Goal: Browse casually: Explore the website without a specific task or goal

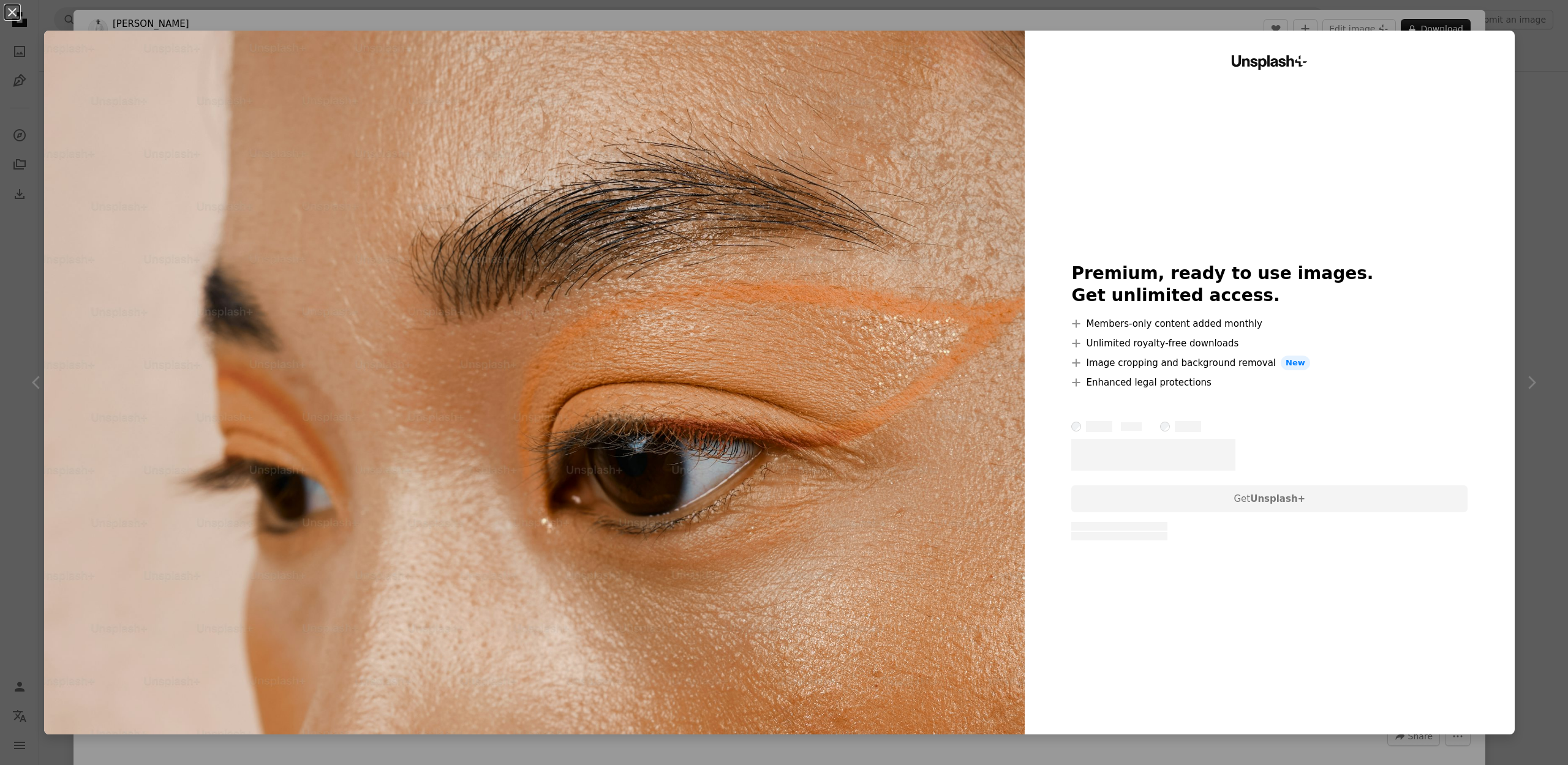
scroll to position [599, 0]
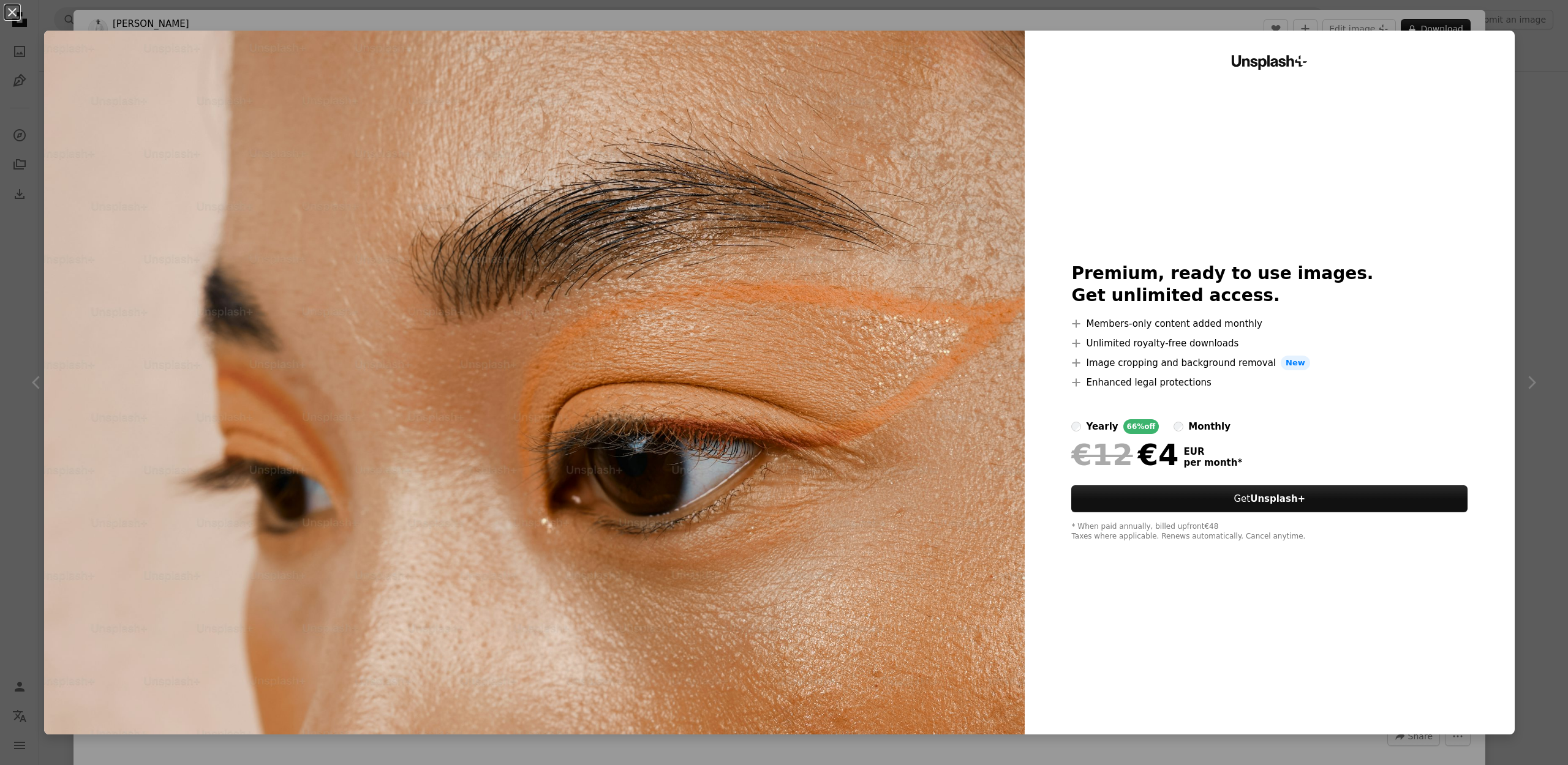
click at [1544, 146] on div "An X shape Unsplash+ Premium, ready to use images. Get unlimited access. A plus…" at bounding box center [784, 382] width 1568 height 765
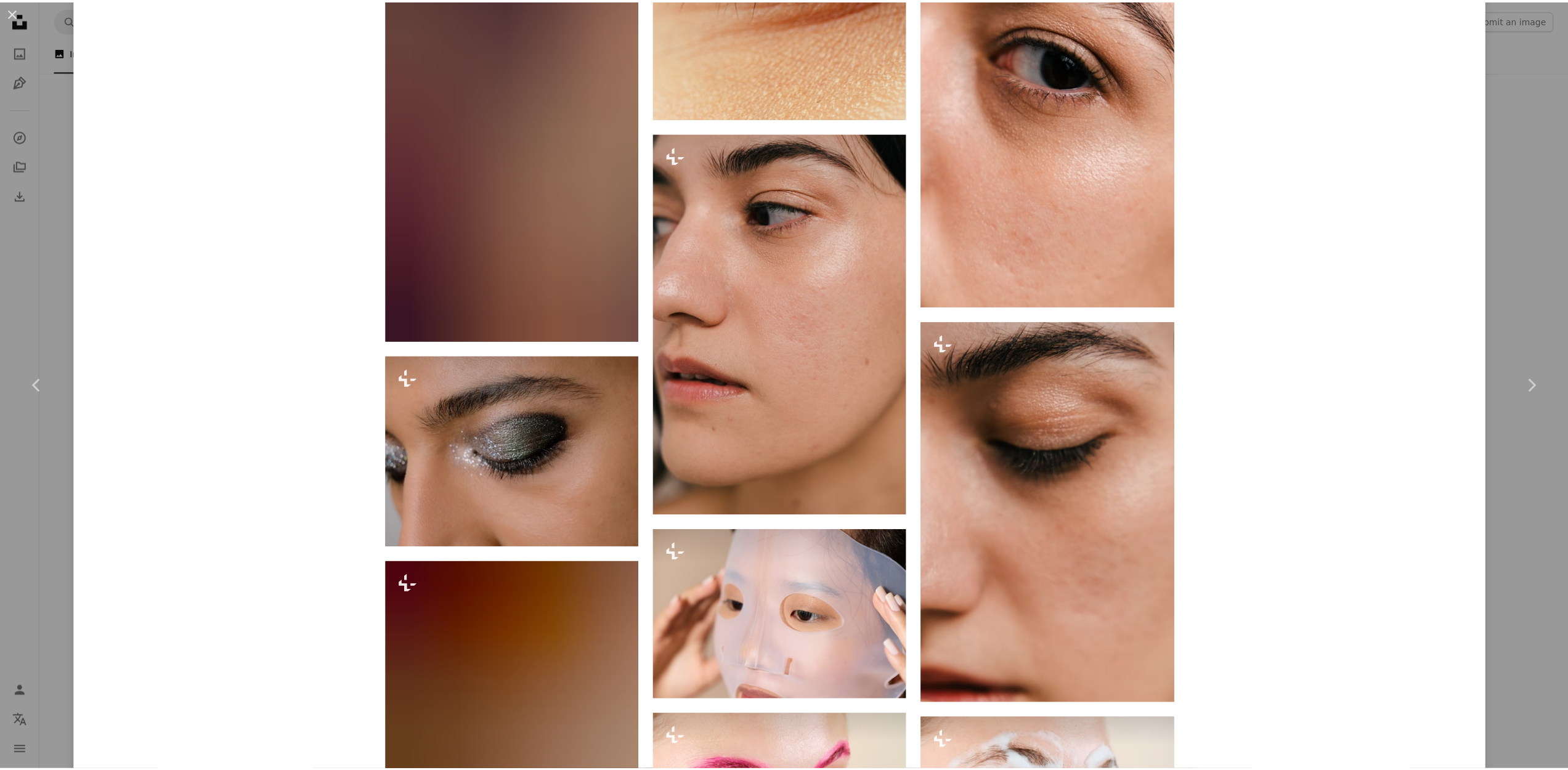
scroll to position [3505, 0]
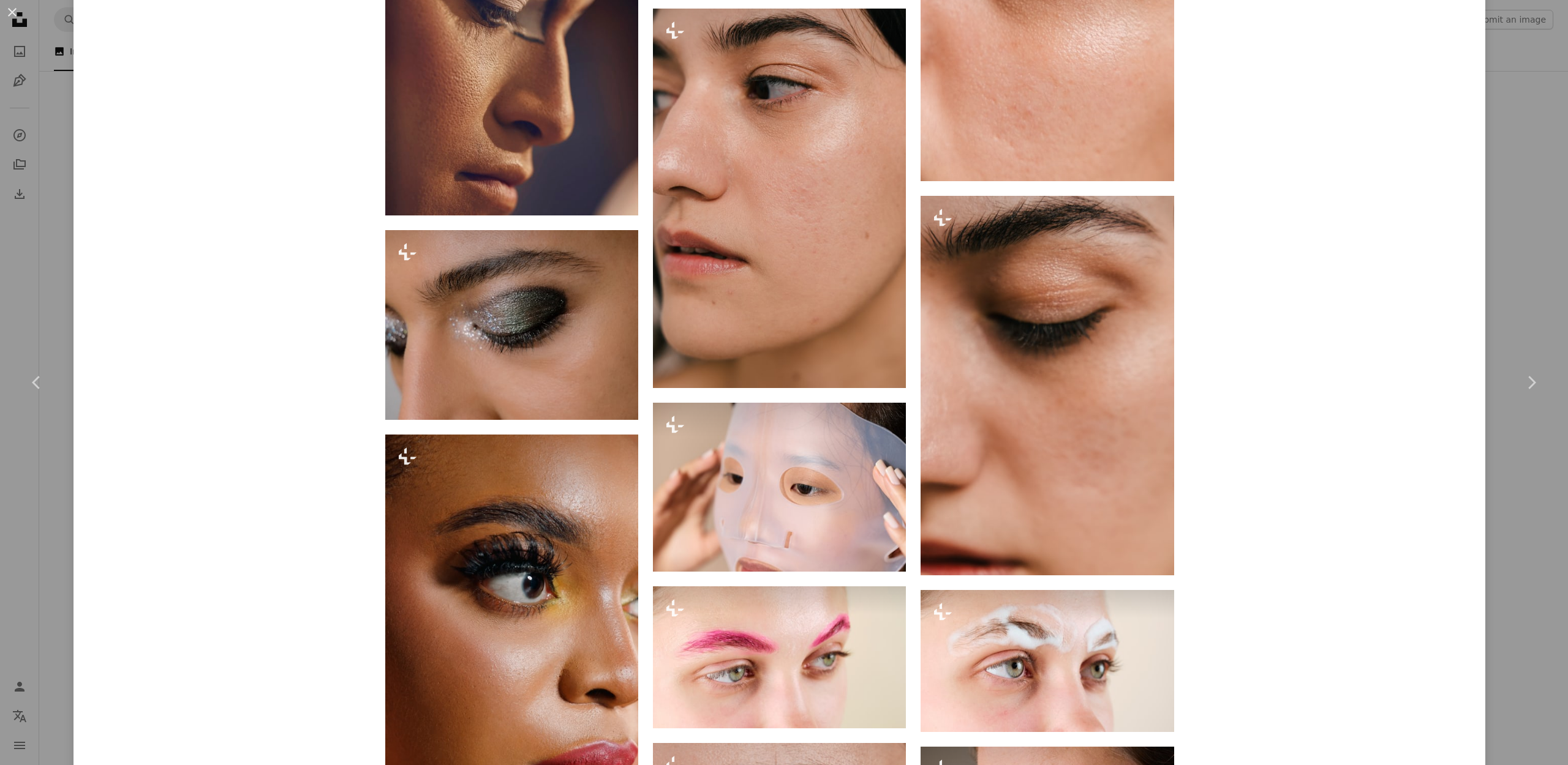
click at [1496, 270] on div "An X shape Chevron left Chevron right [PERSON_NAME] For Unsplash+ A heart A plu…" at bounding box center [784, 382] width 1568 height 765
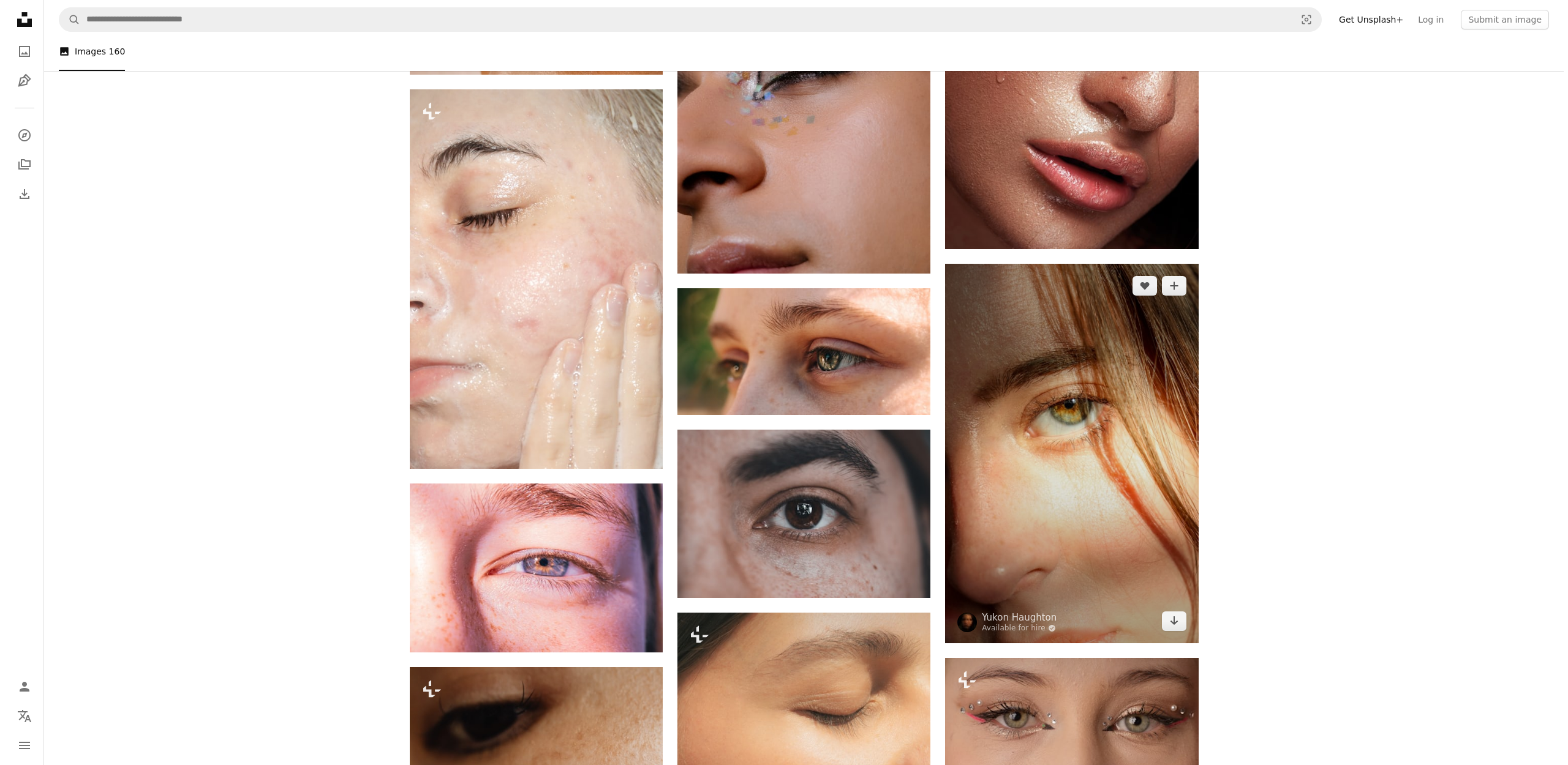
scroll to position [785, 0]
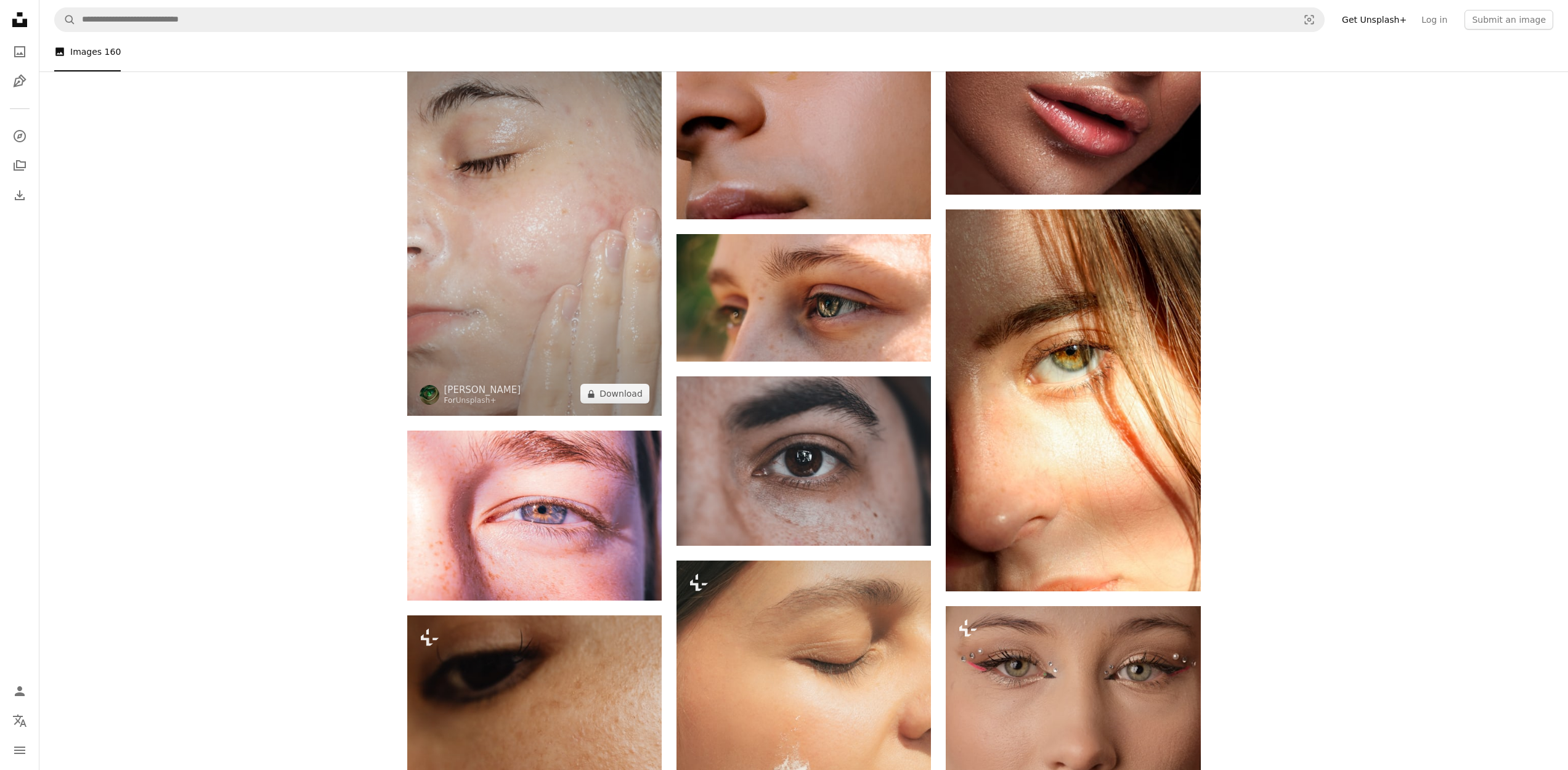
click at [591, 297] on img at bounding box center [534, 225] width 254 height 382
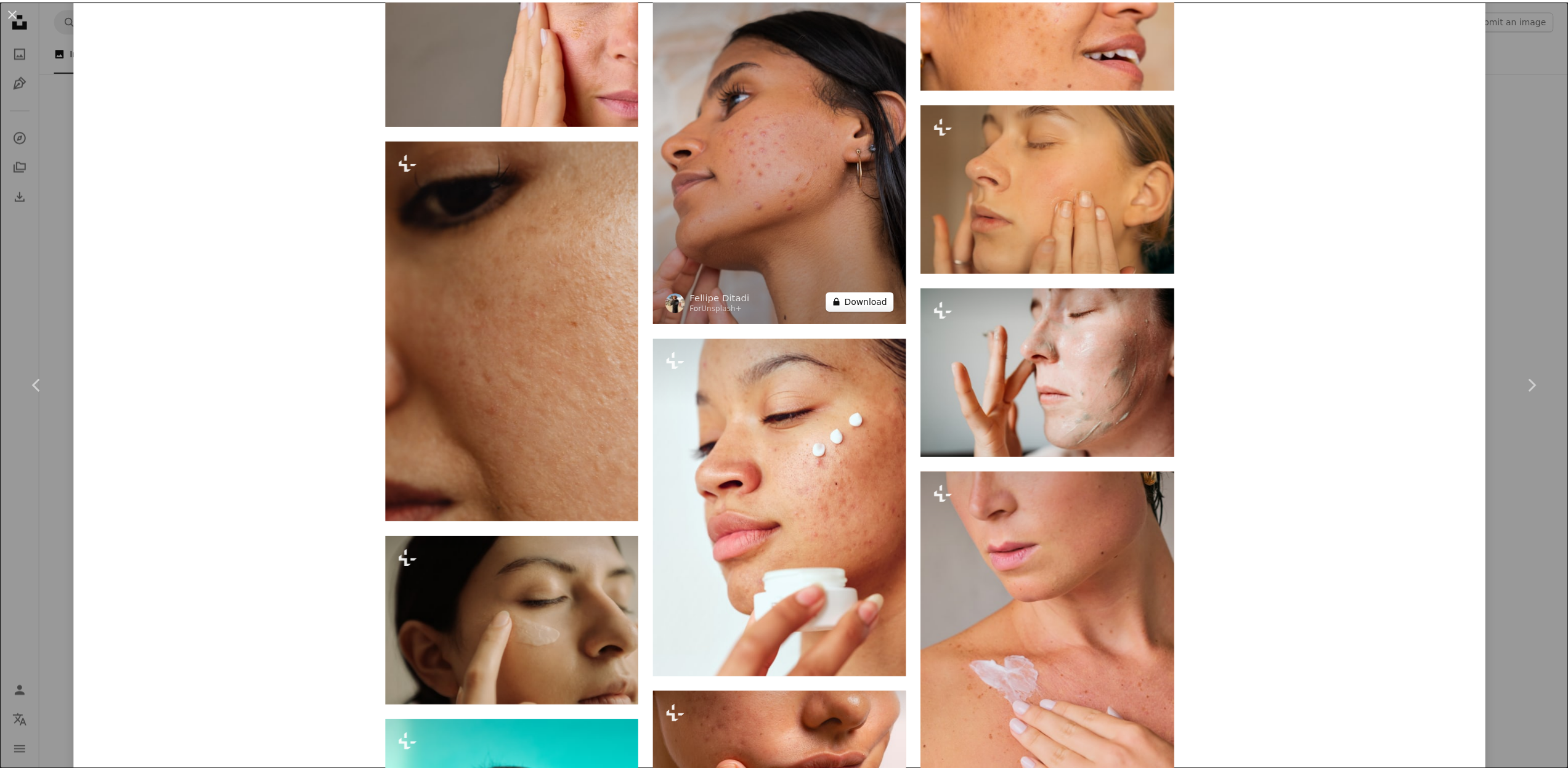
scroll to position [1999, 0]
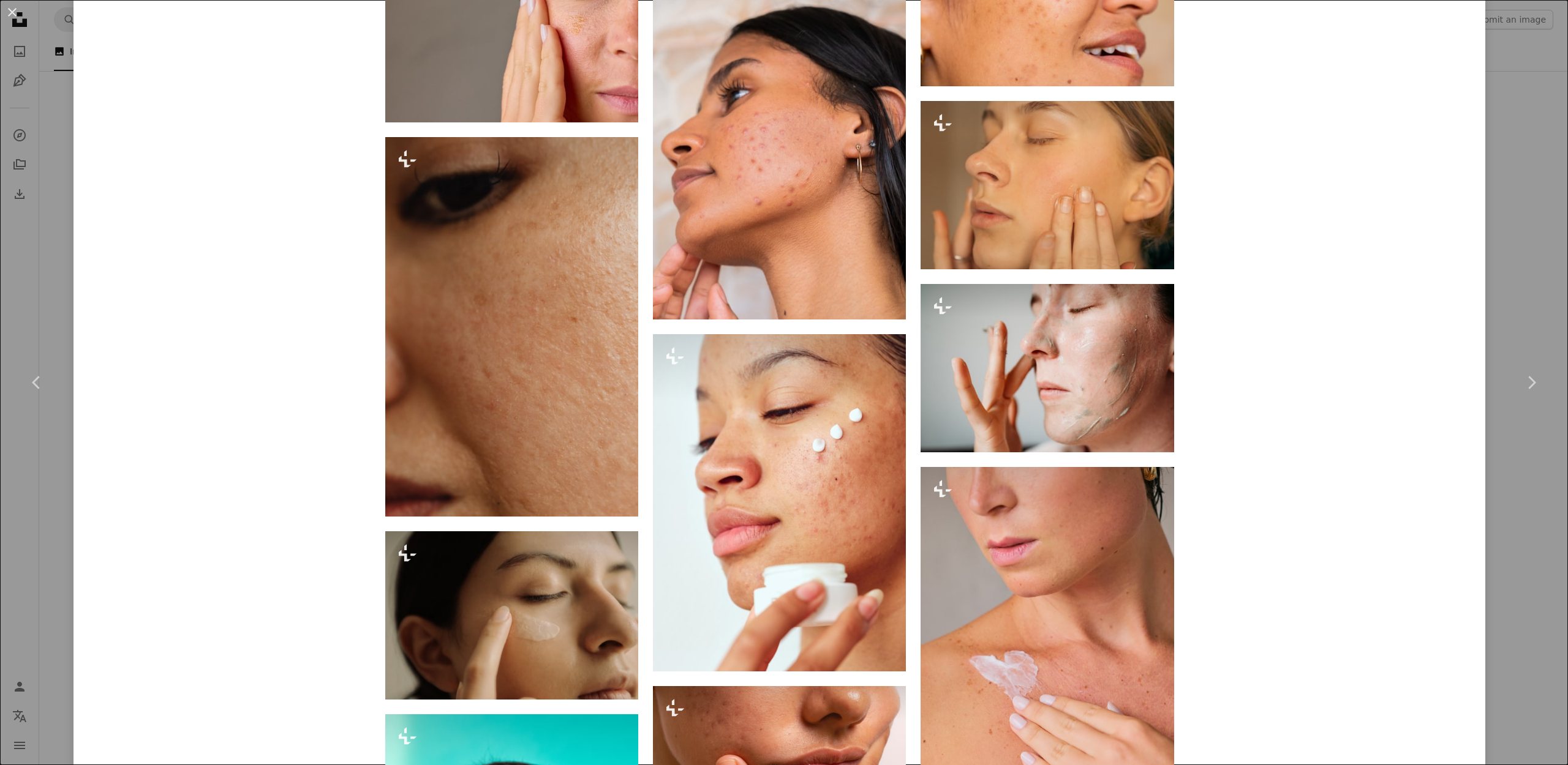
click at [1496, 497] on div "An X shape Chevron left Chevron right [PERSON_NAME] For Unsplash+ A heart A plu…" at bounding box center [784, 382] width 1568 height 765
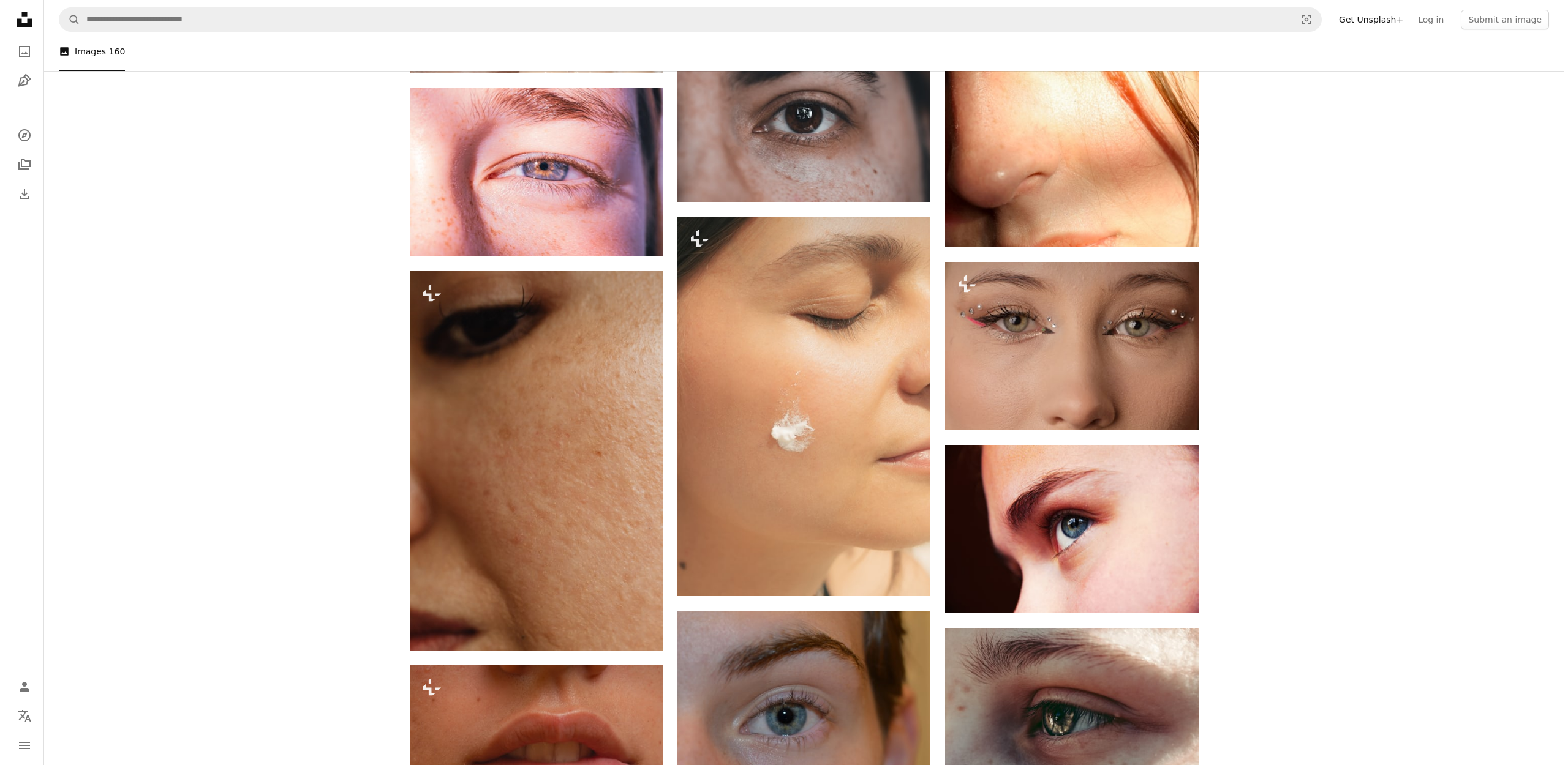
scroll to position [1172, 0]
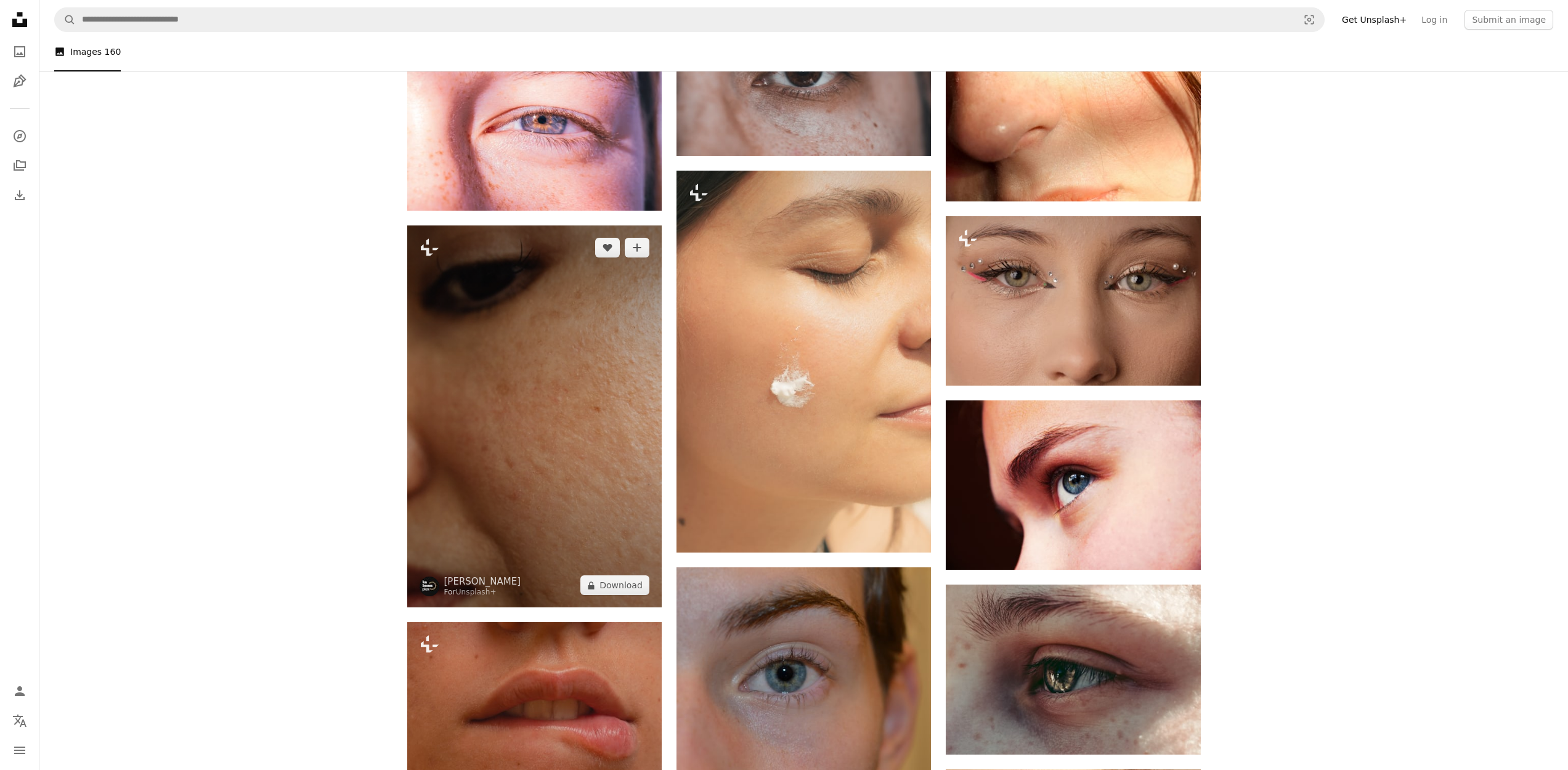
click at [507, 387] on img at bounding box center [534, 416] width 254 height 382
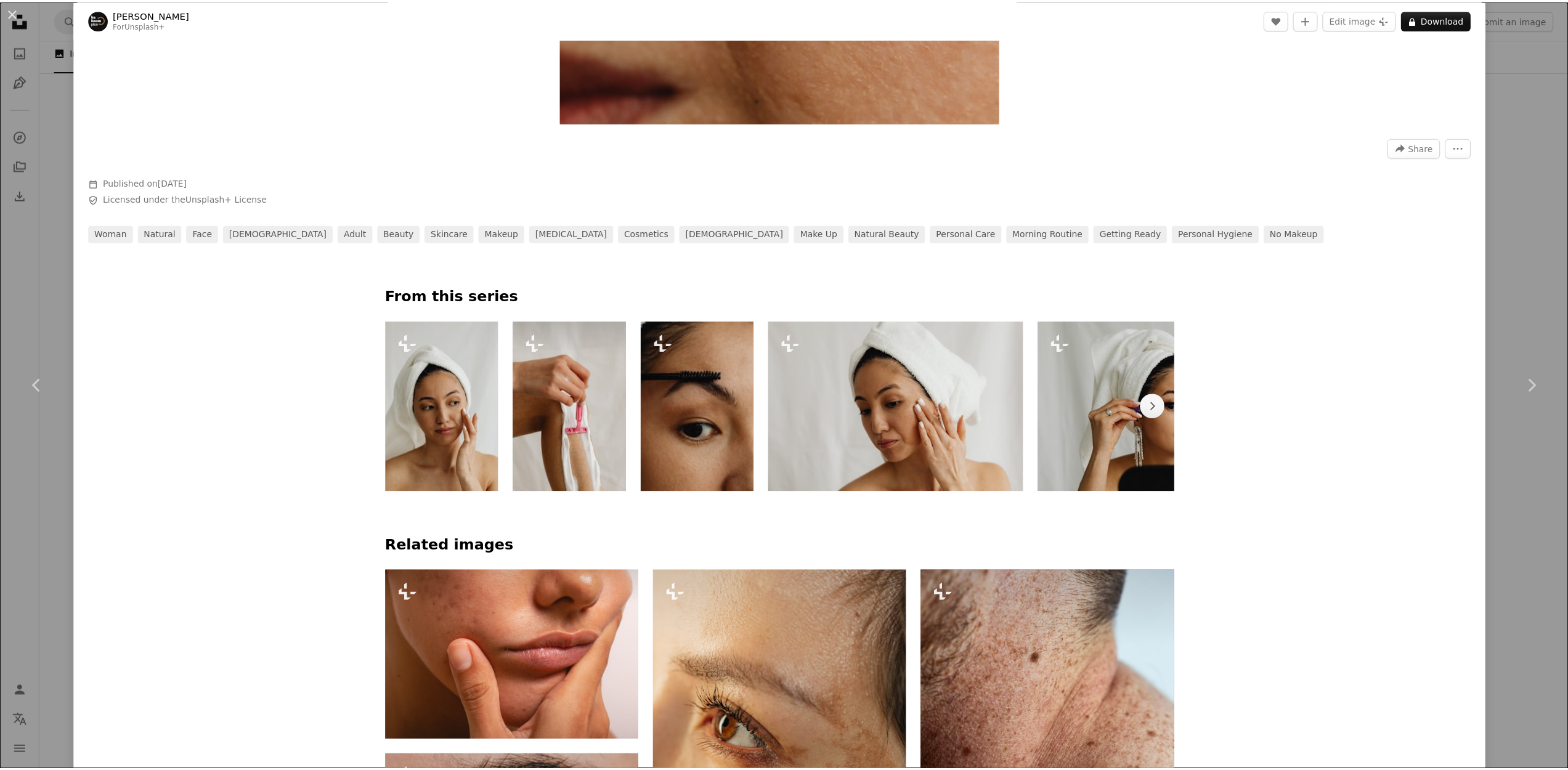
scroll to position [1210, 0]
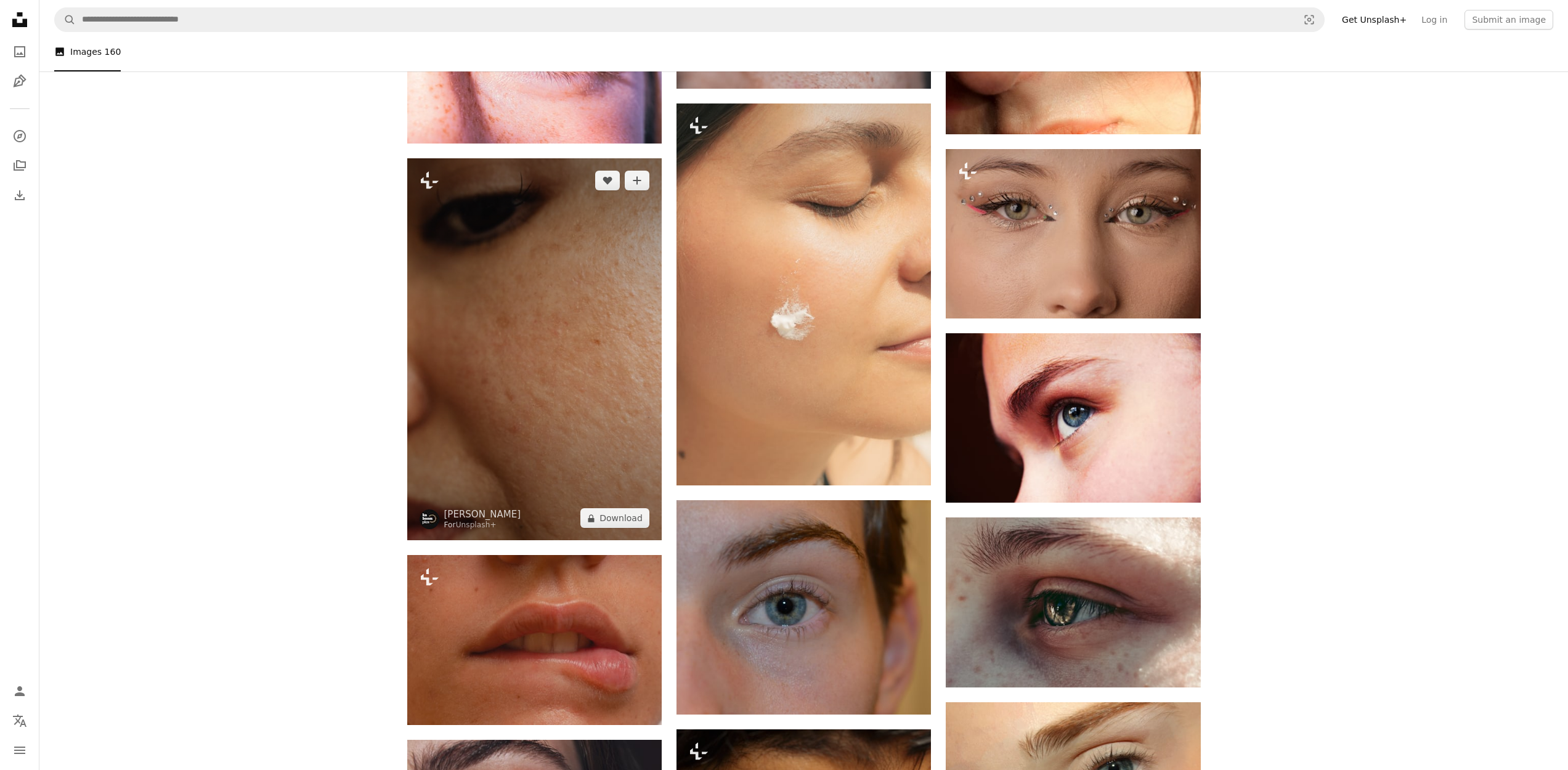
scroll to position [1158, 0]
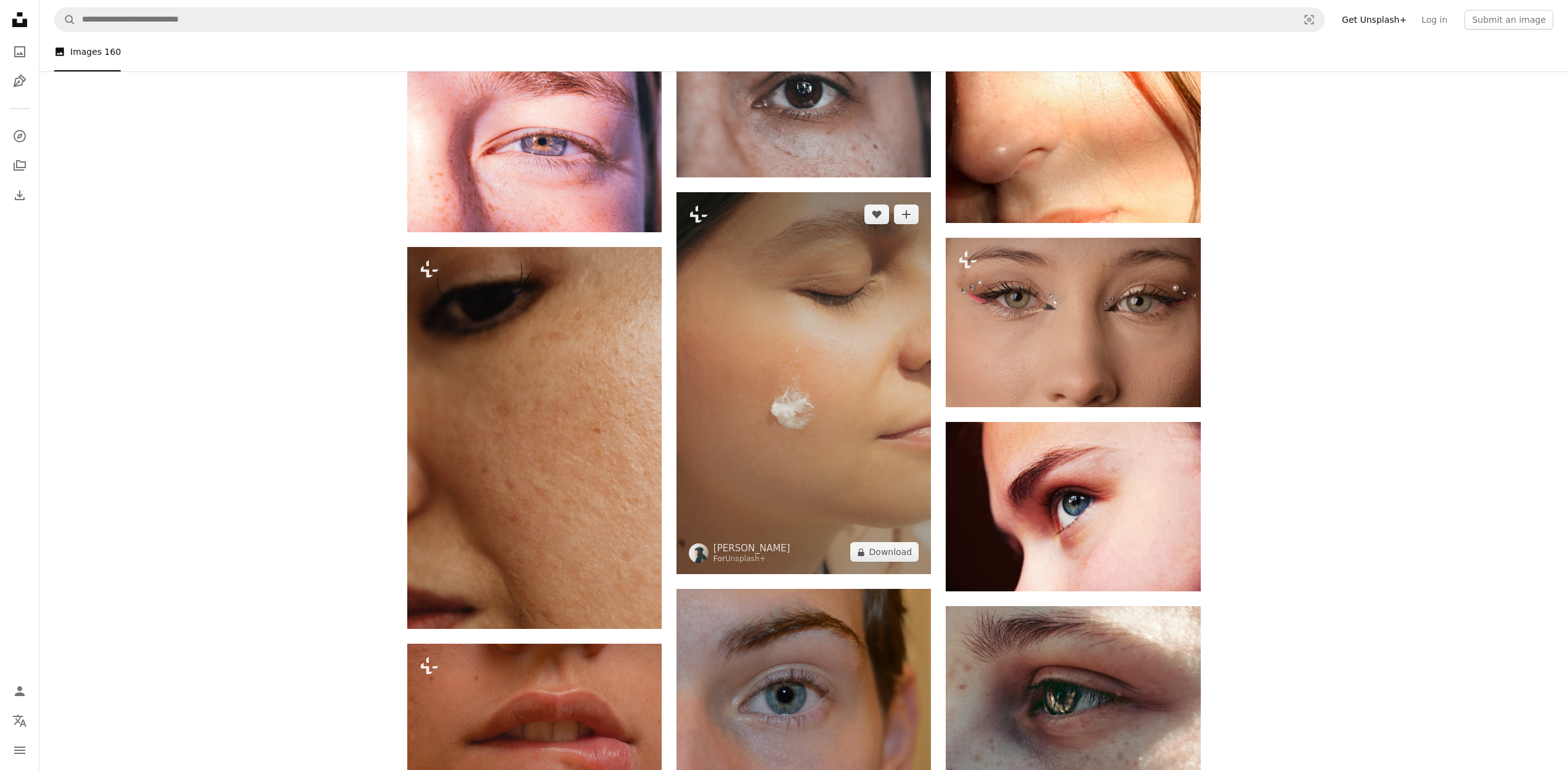
click at [742, 387] on img at bounding box center [803, 383] width 254 height 382
click at [752, 385] on img at bounding box center [803, 383] width 254 height 382
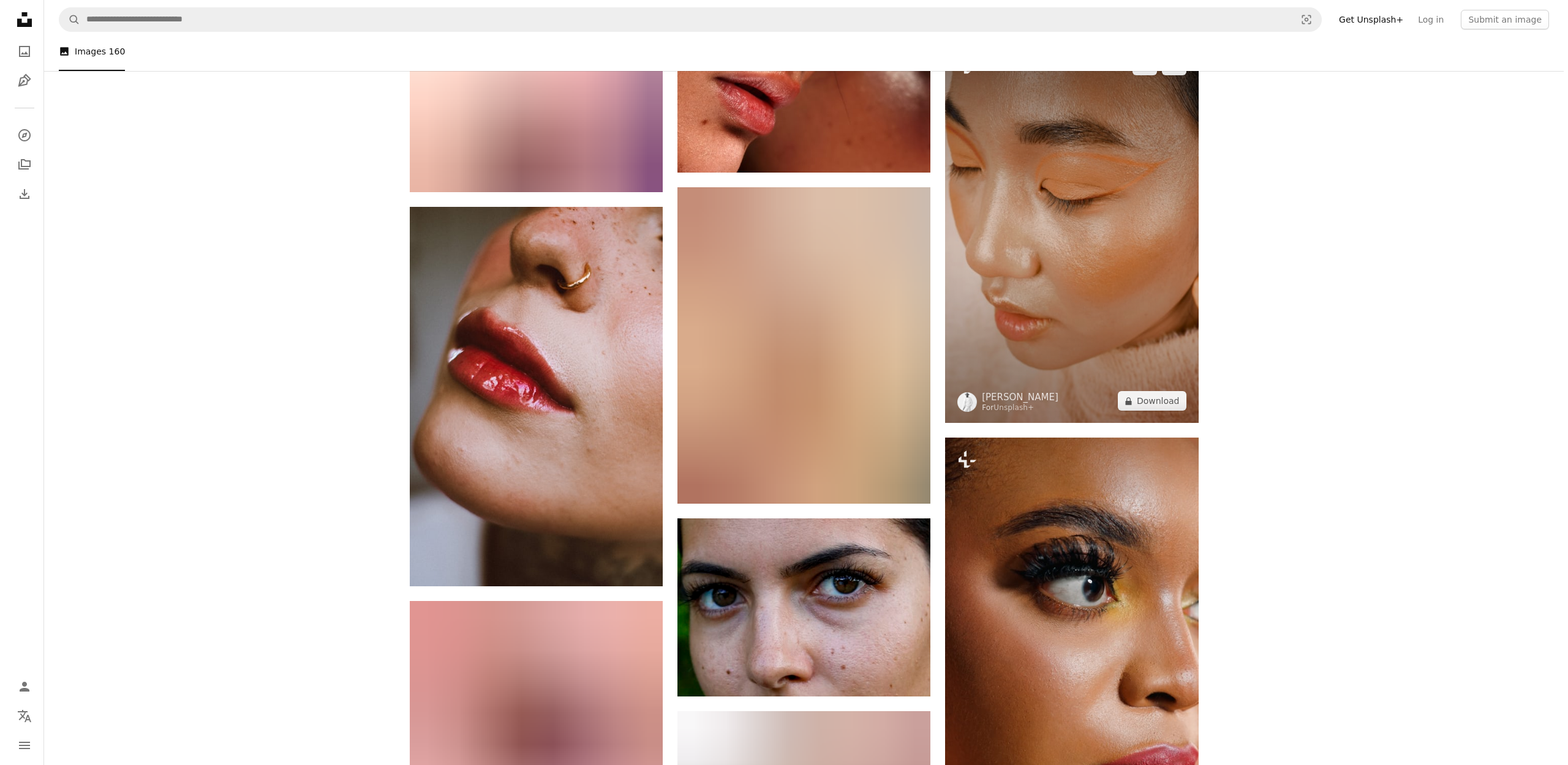
scroll to position [7675, 0]
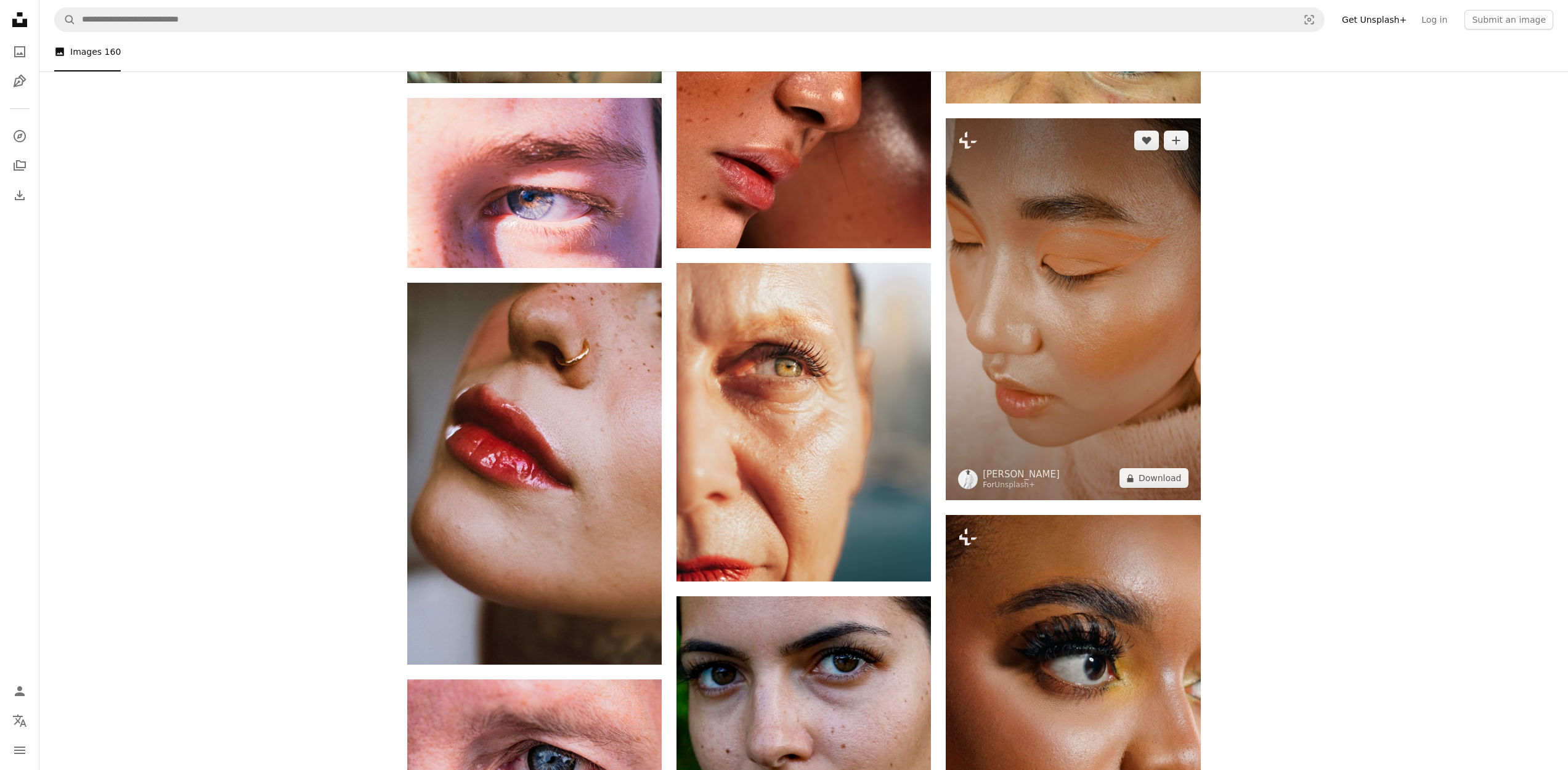
click at [1143, 260] on img at bounding box center [1073, 309] width 254 height 382
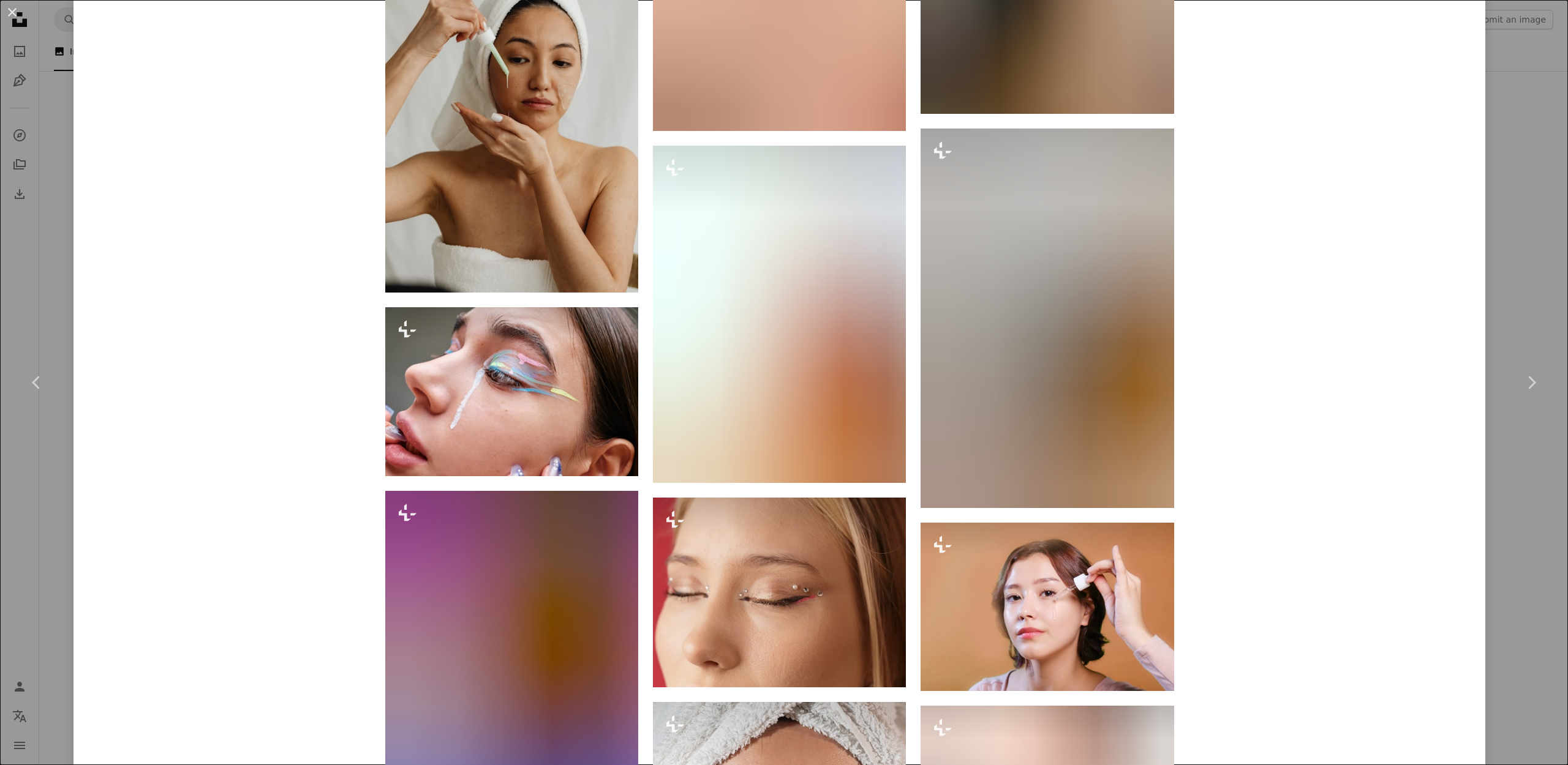
scroll to position [12987, 0]
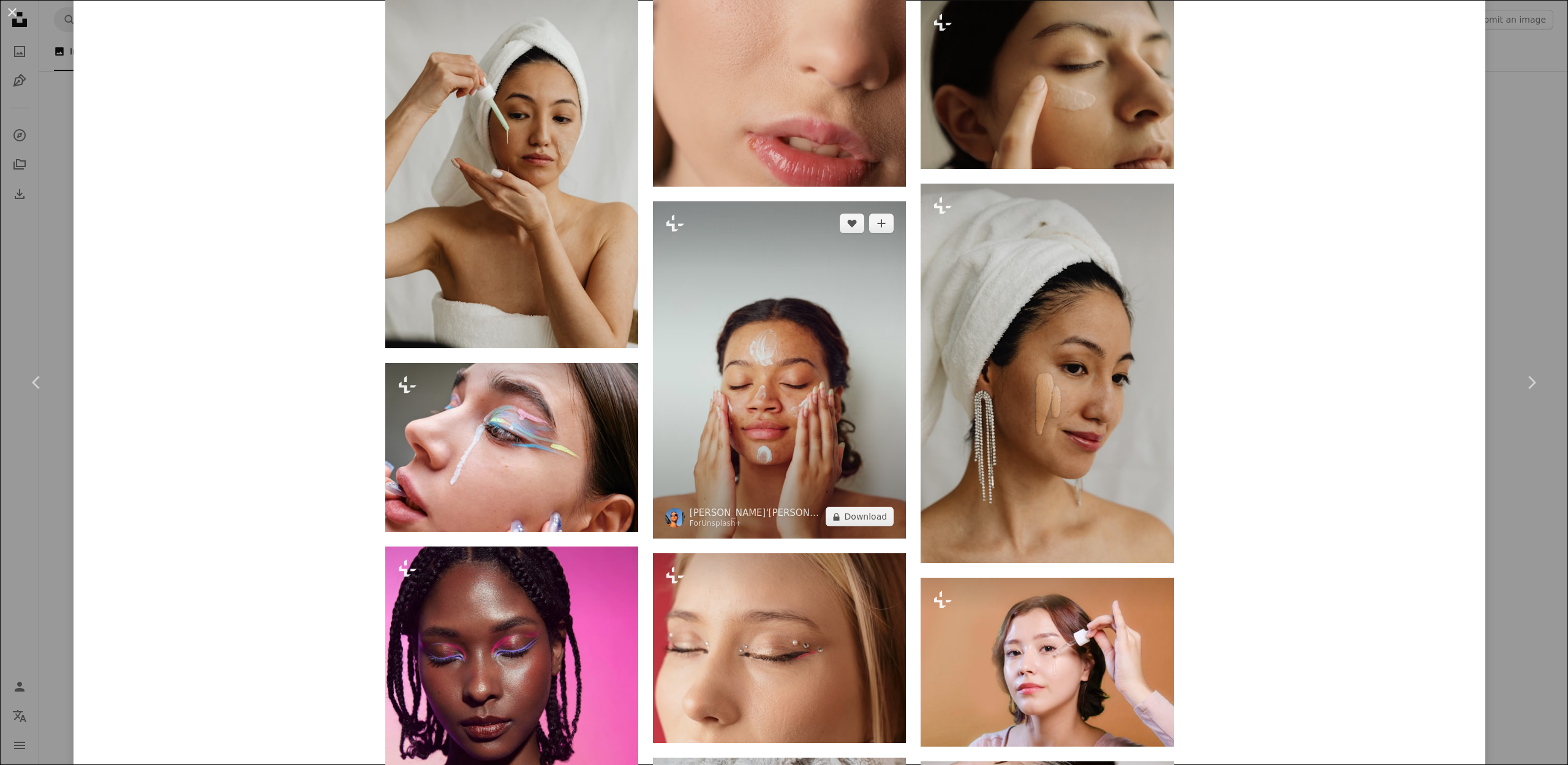
click at [834, 366] on img at bounding box center [779, 370] width 253 height 337
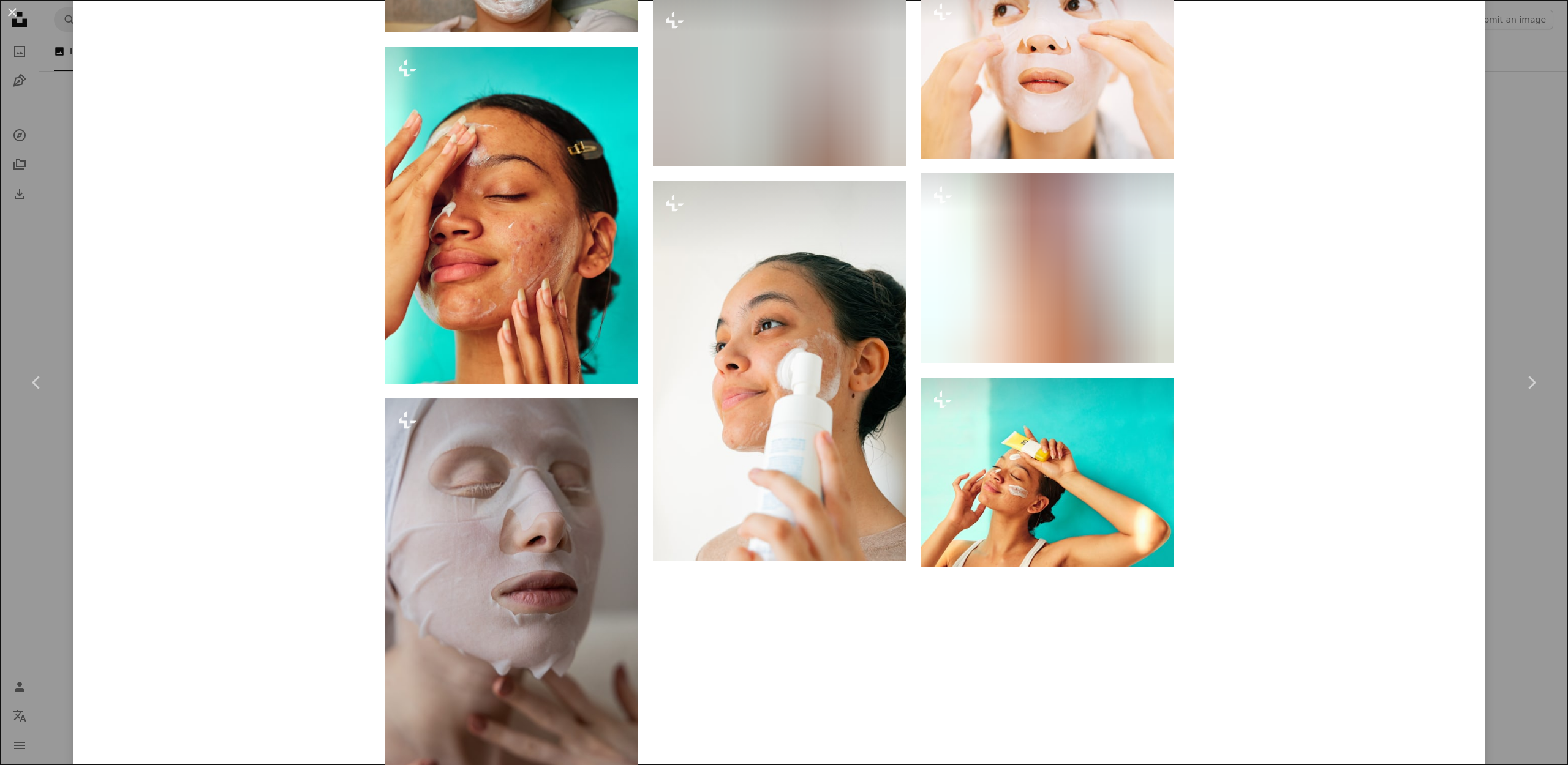
scroll to position [4101, 0]
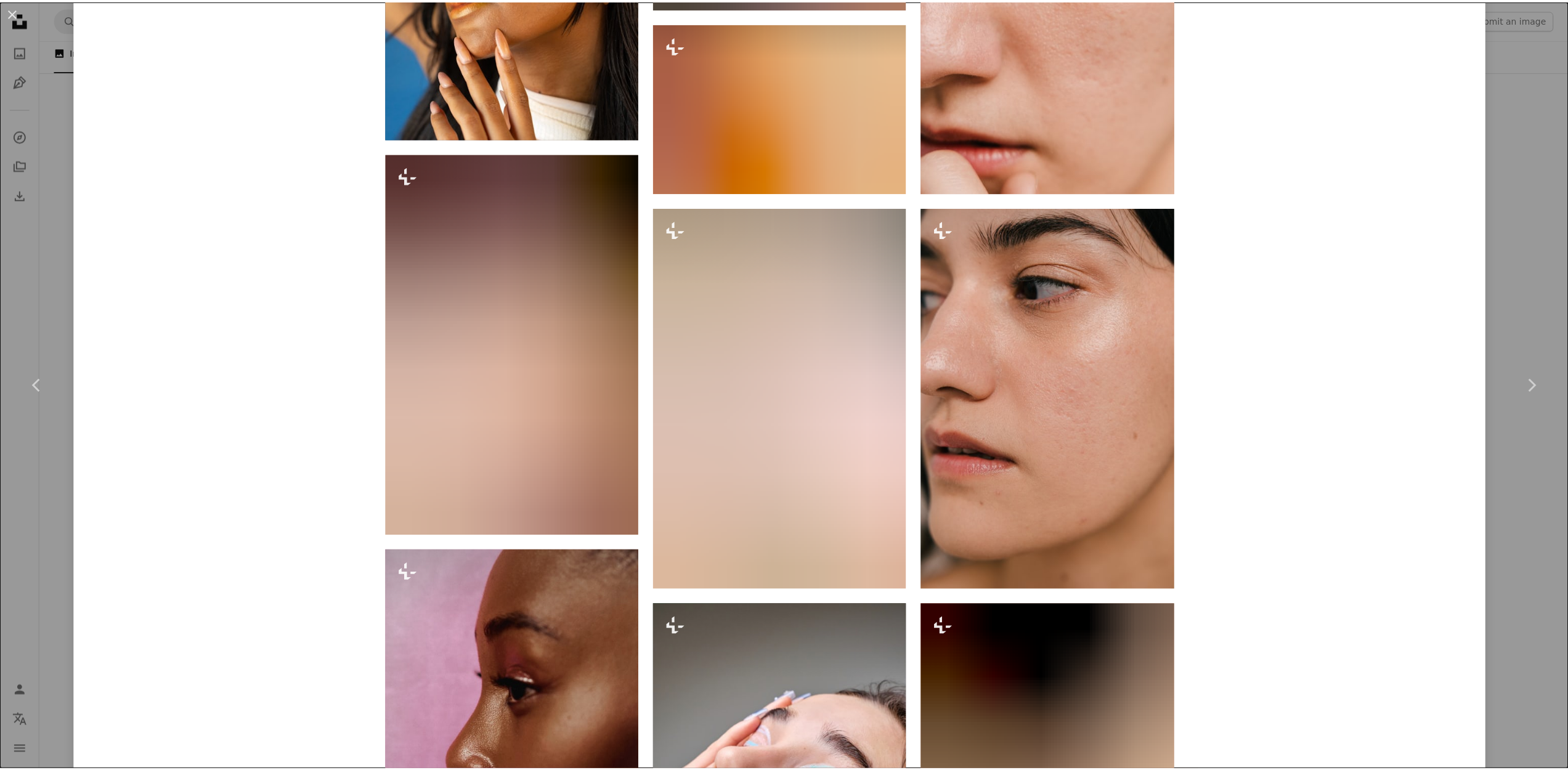
scroll to position [3774, 0]
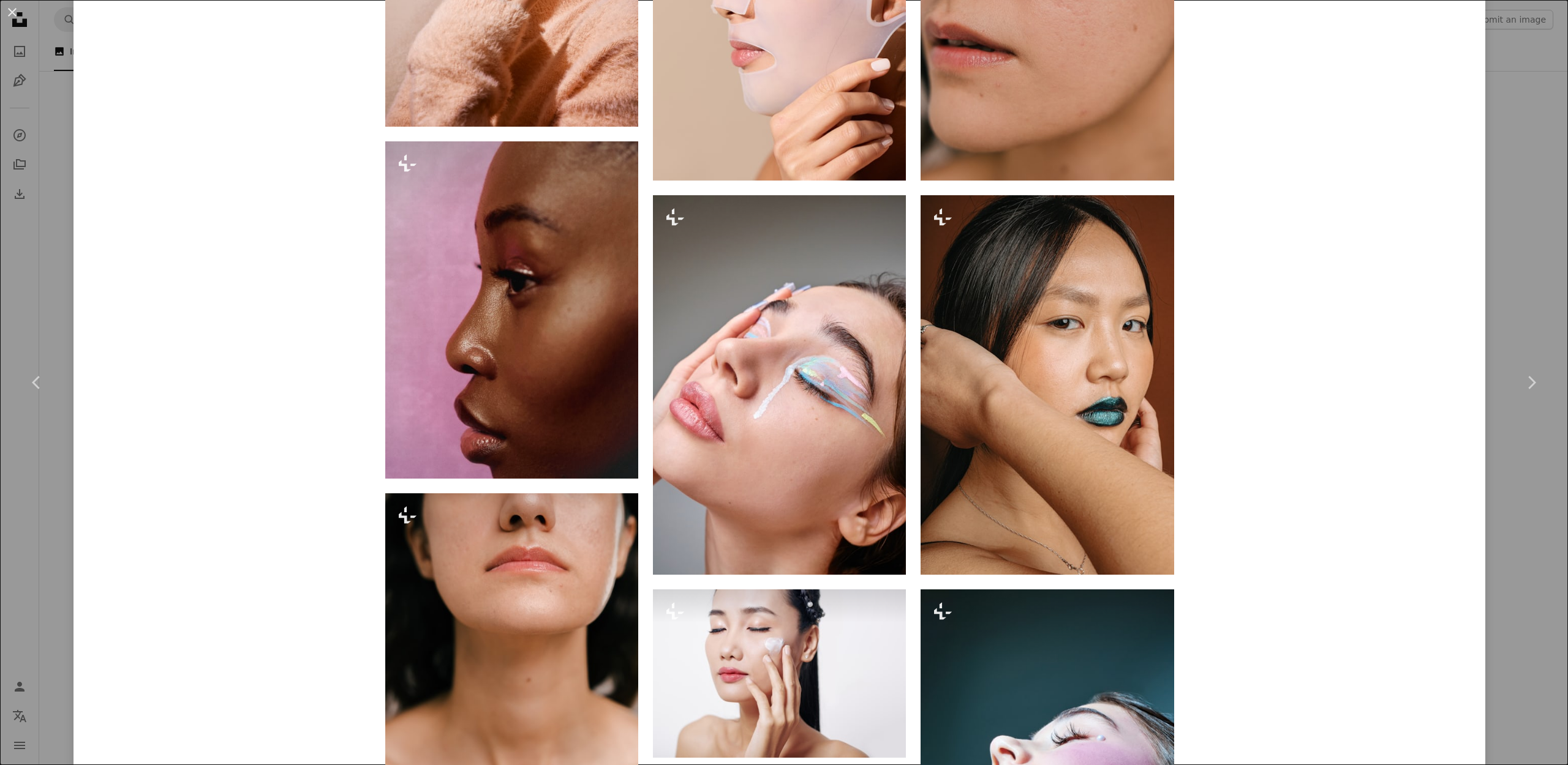
click at [1495, 229] on div "An X shape Chevron left Chevron right [PERSON_NAME] For Unsplash+ A heart A plu…" at bounding box center [784, 382] width 1568 height 765
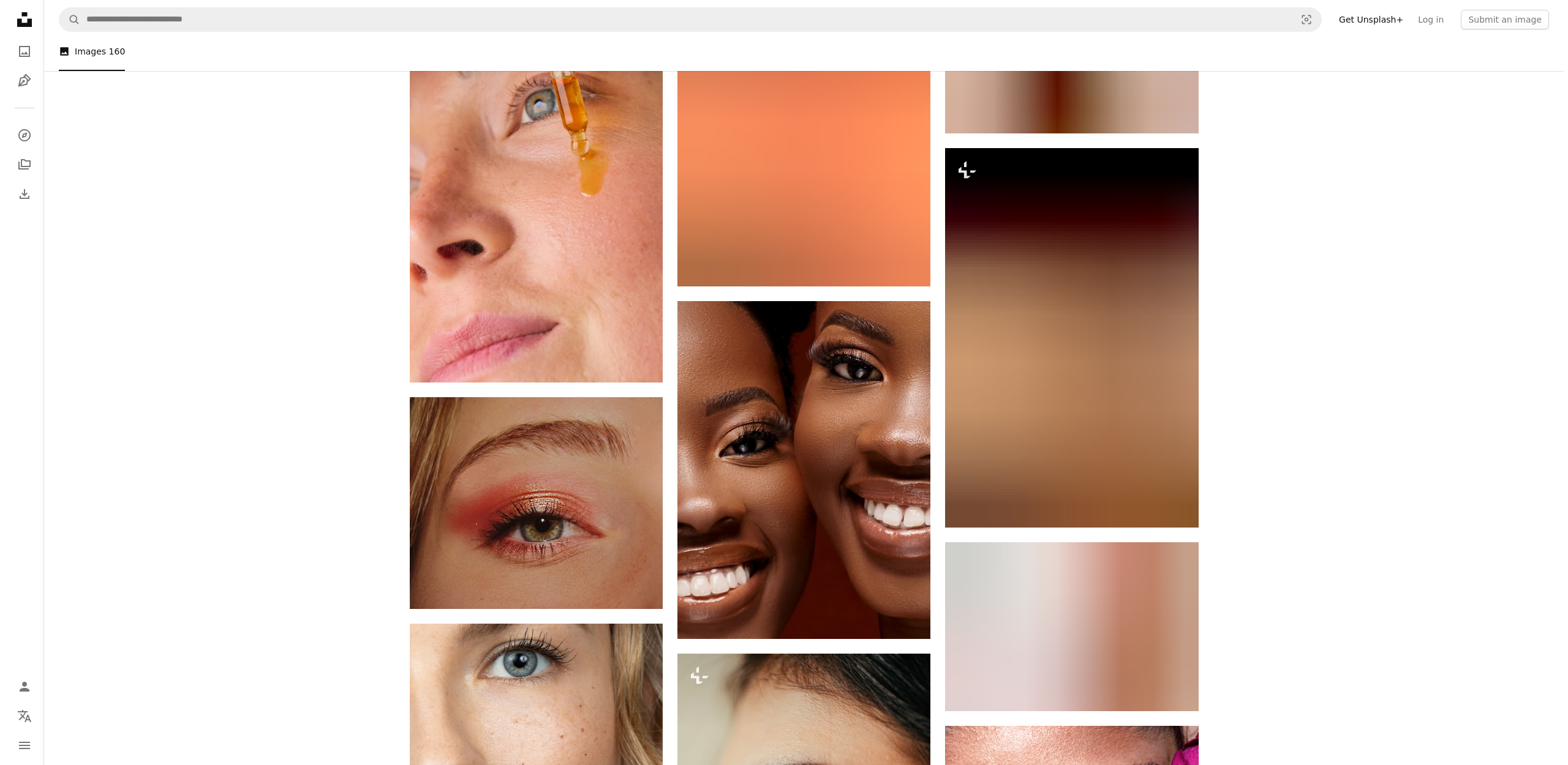
scroll to position [9999, 0]
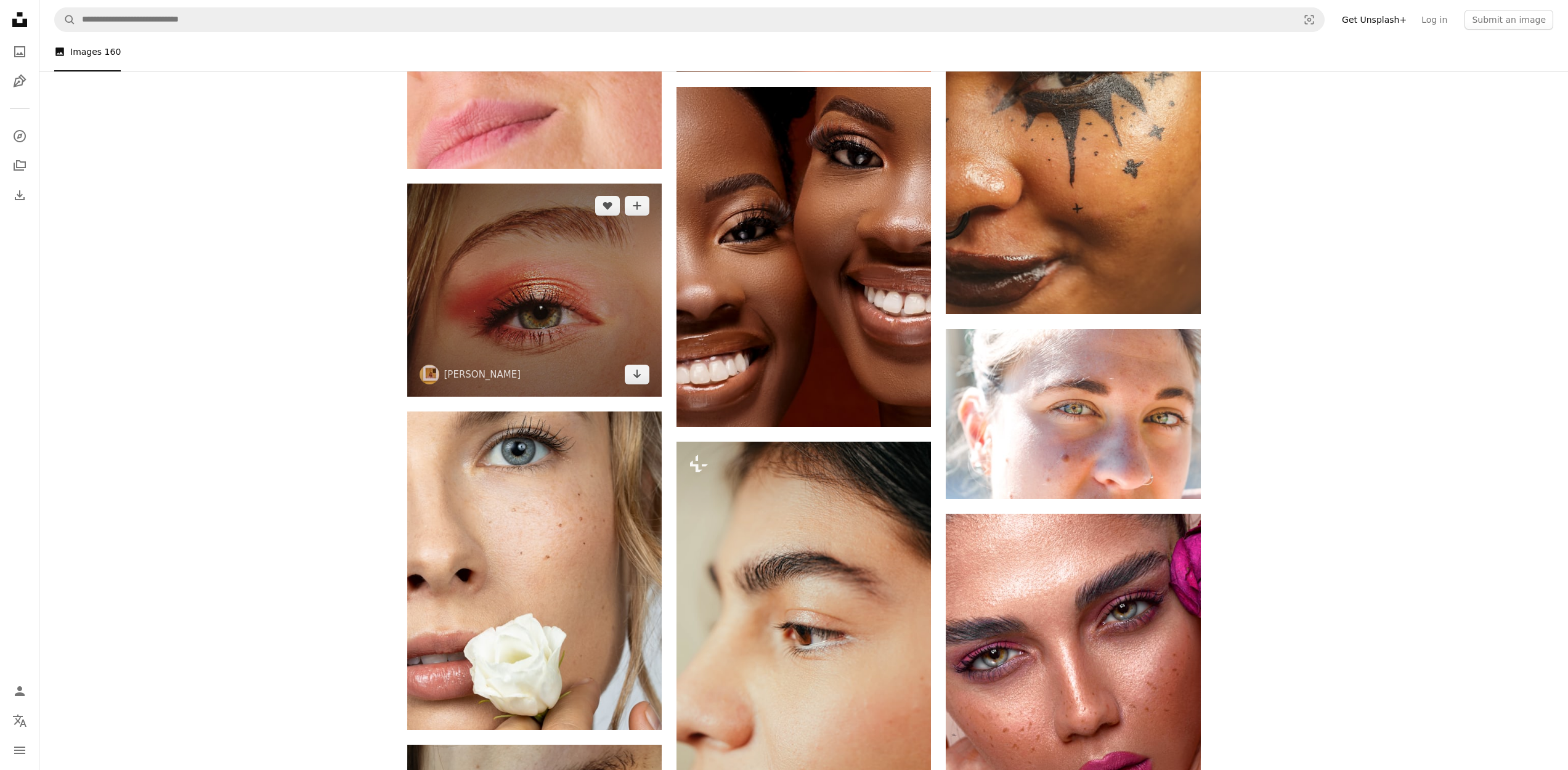
click at [517, 291] on img at bounding box center [534, 290] width 254 height 213
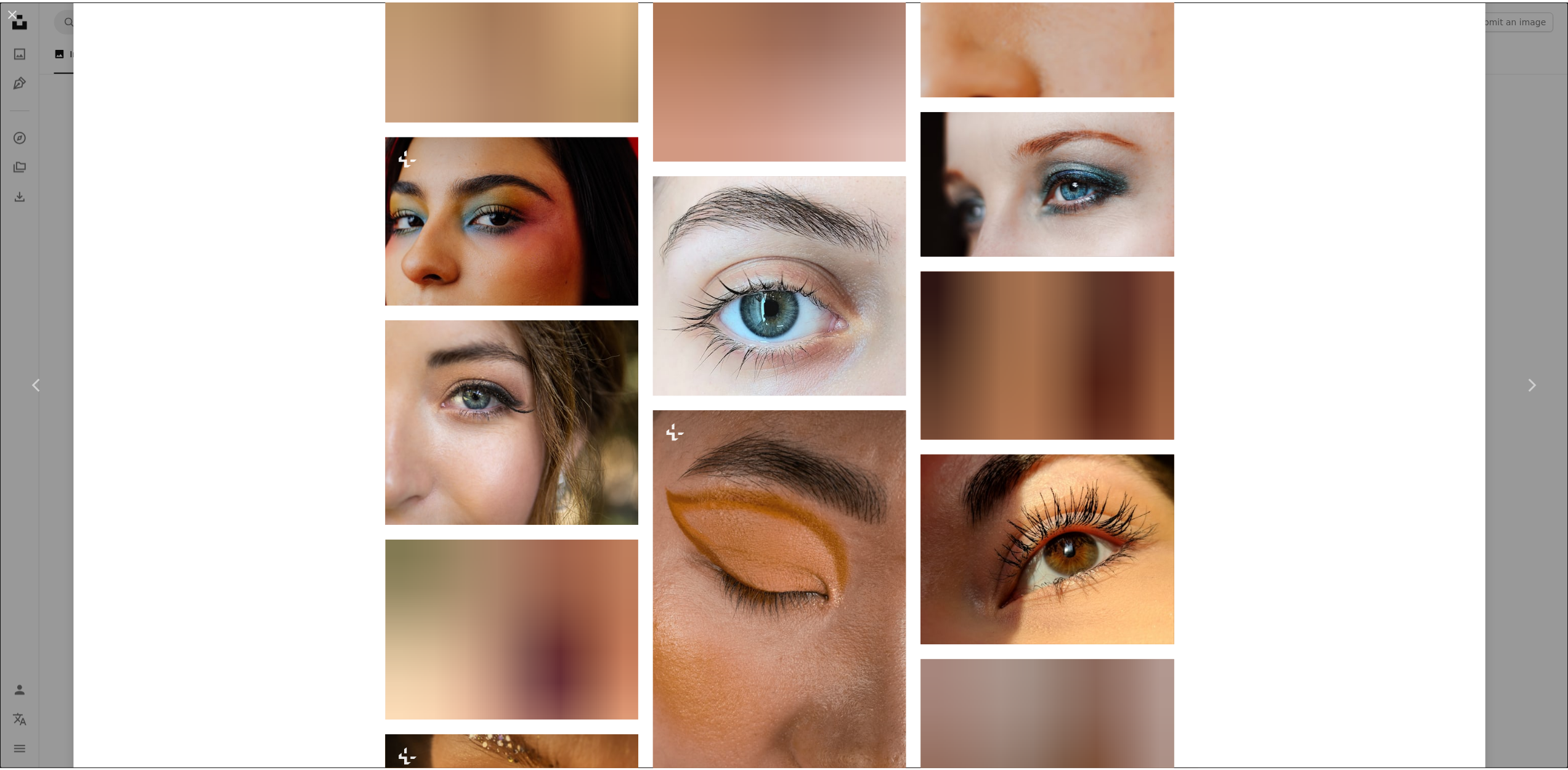
scroll to position [2343, 0]
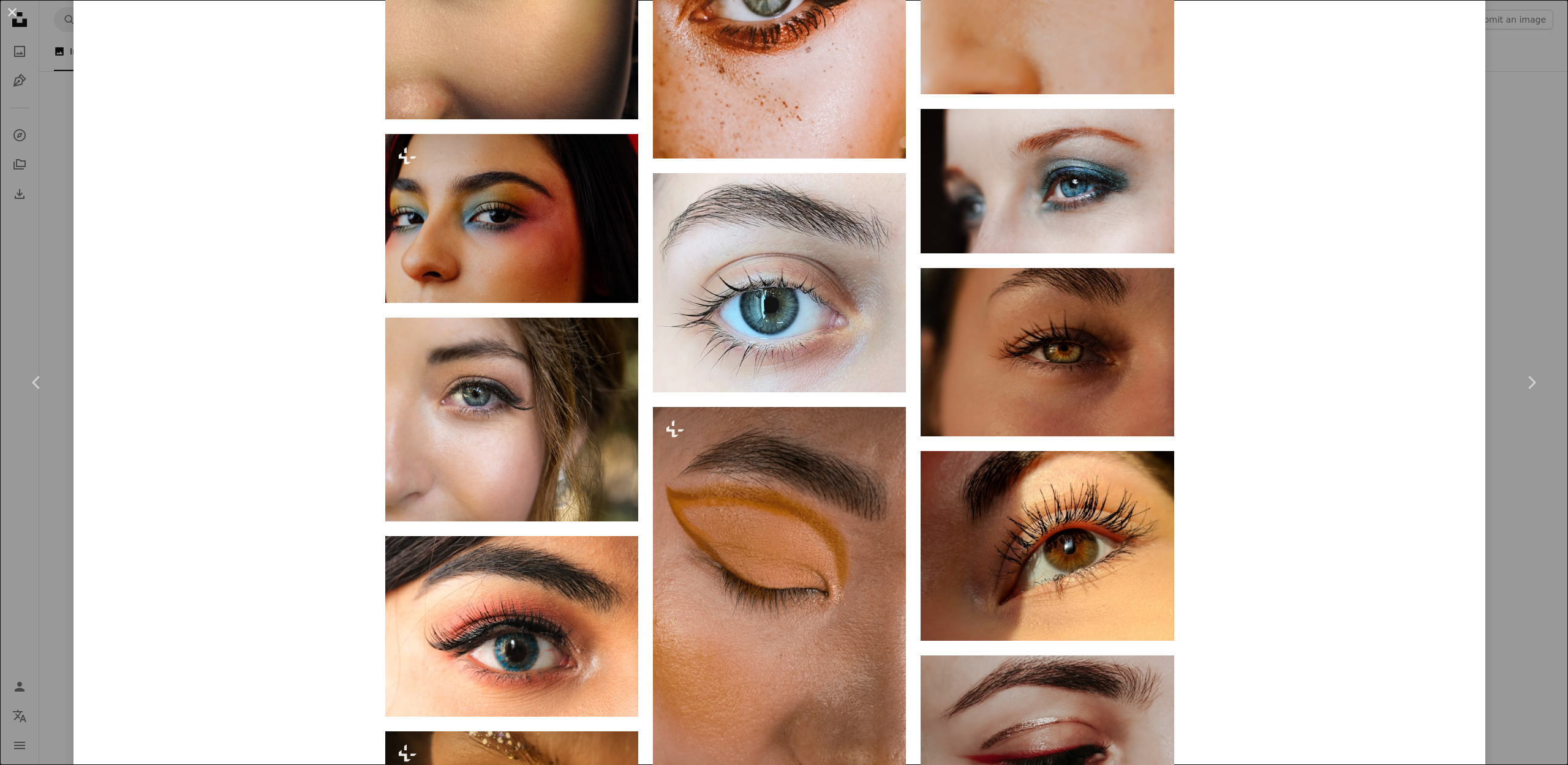
click at [1512, 521] on div "An X shape Chevron left Chevron right [PERSON_NAME] yunona_uritsky A heart A pl…" at bounding box center [784, 382] width 1568 height 765
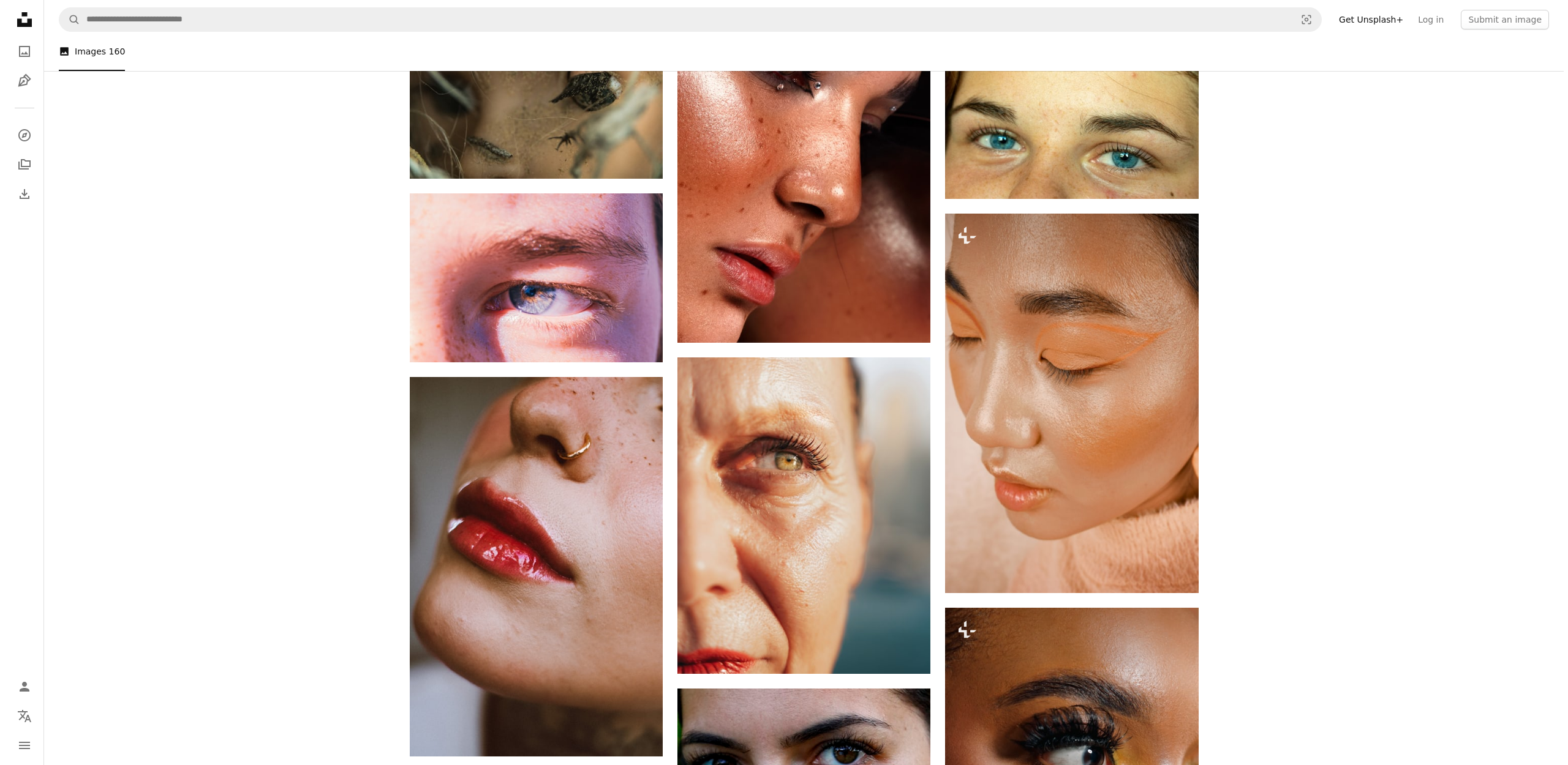
scroll to position [7295, 0]
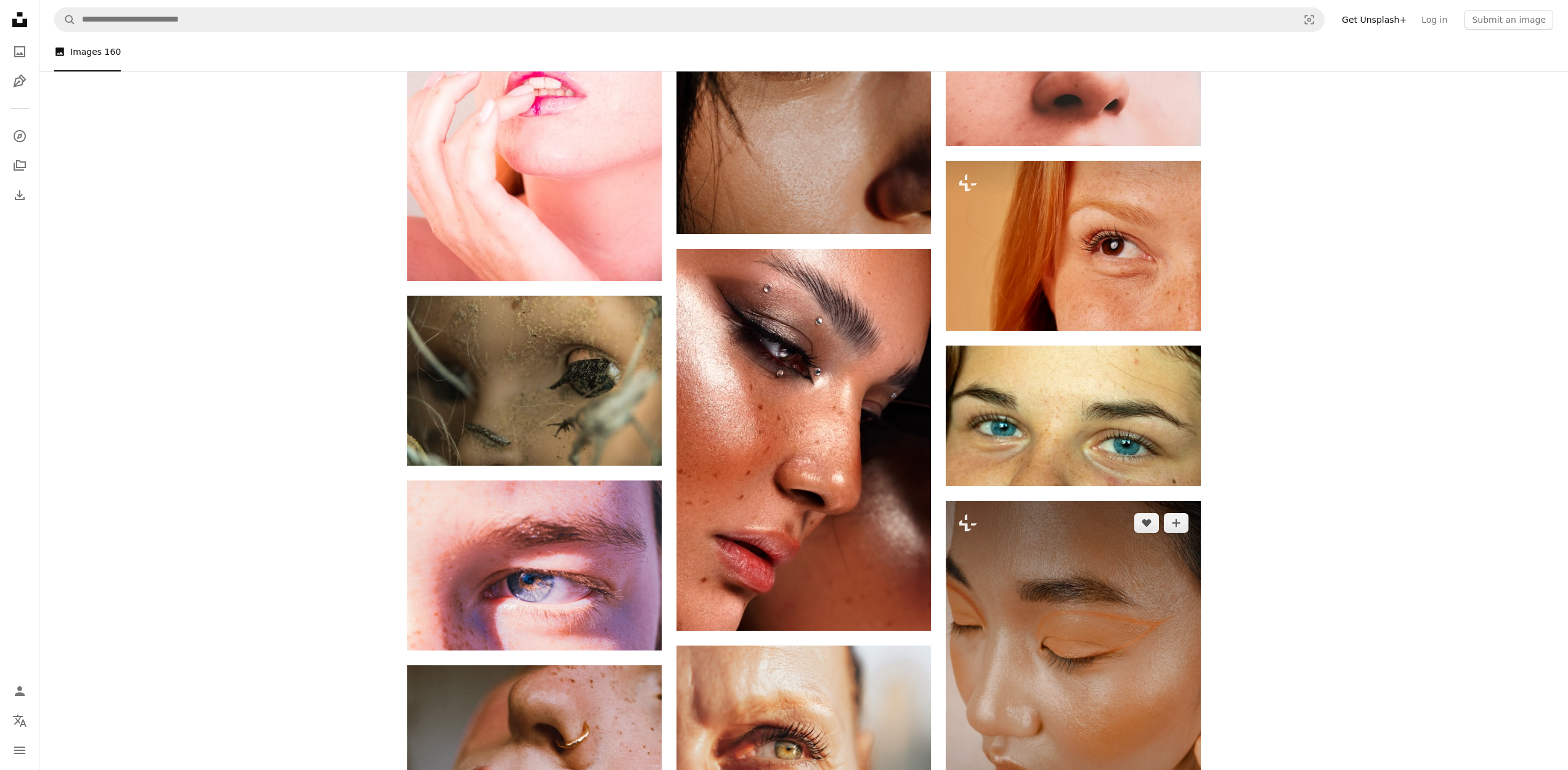
click at [1051, 606] on img at bounding box center [1073, 692] width 254 height 382
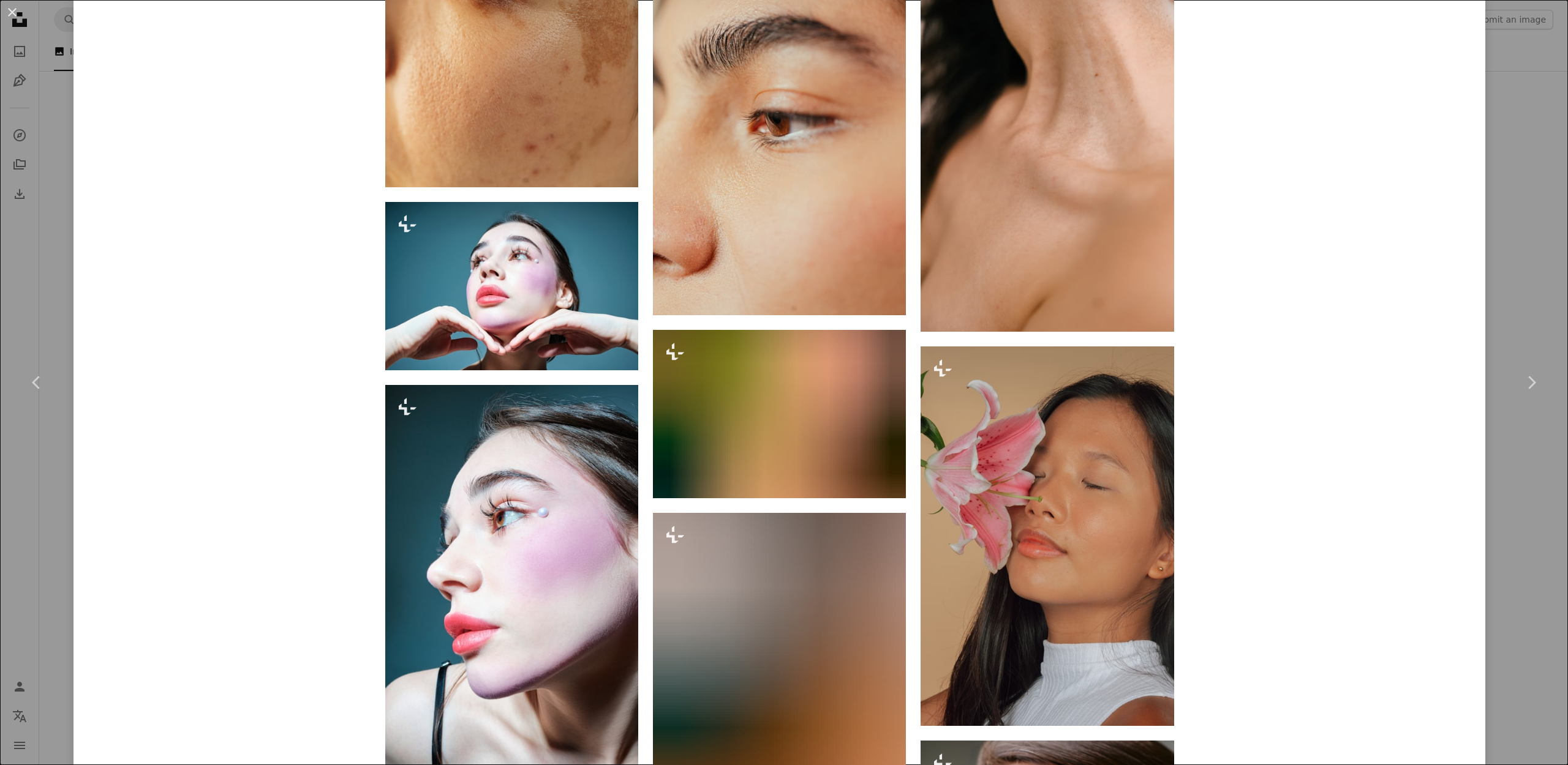
scroll to position [5380, 0]
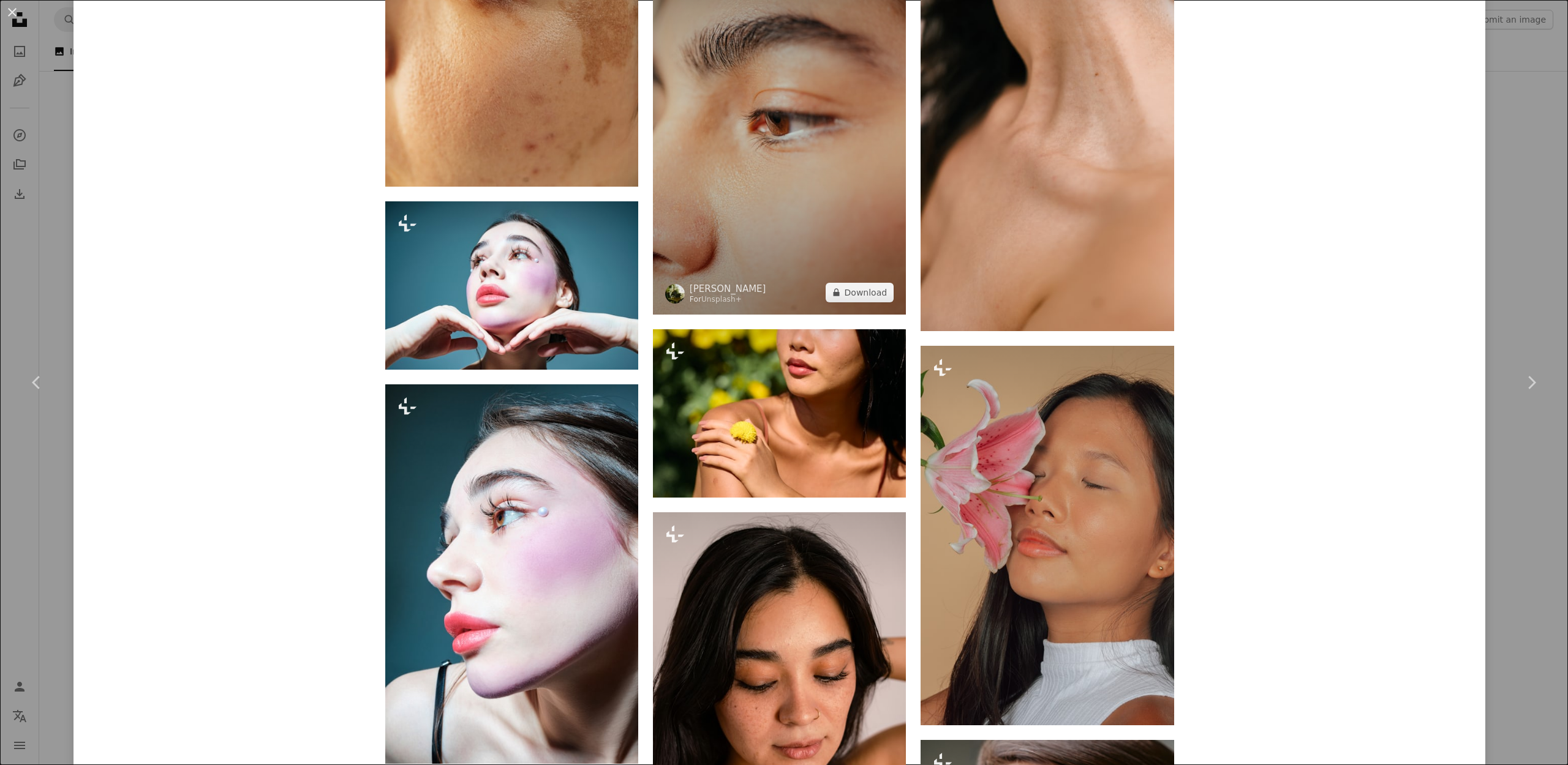
click at [707, 201] on img at bounding box center [779, 125] width 253 height 380
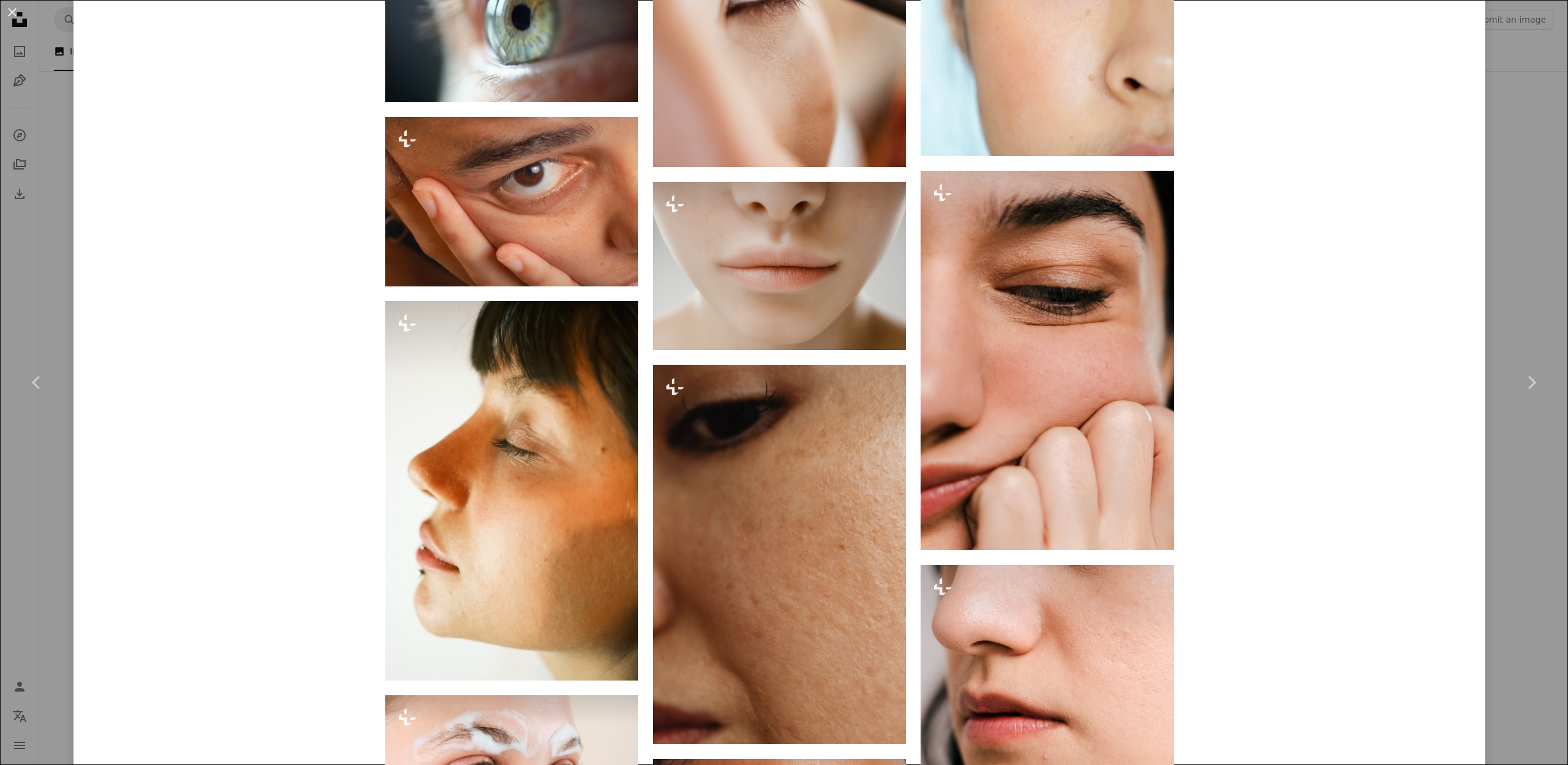
scroll to position [3516, 0]
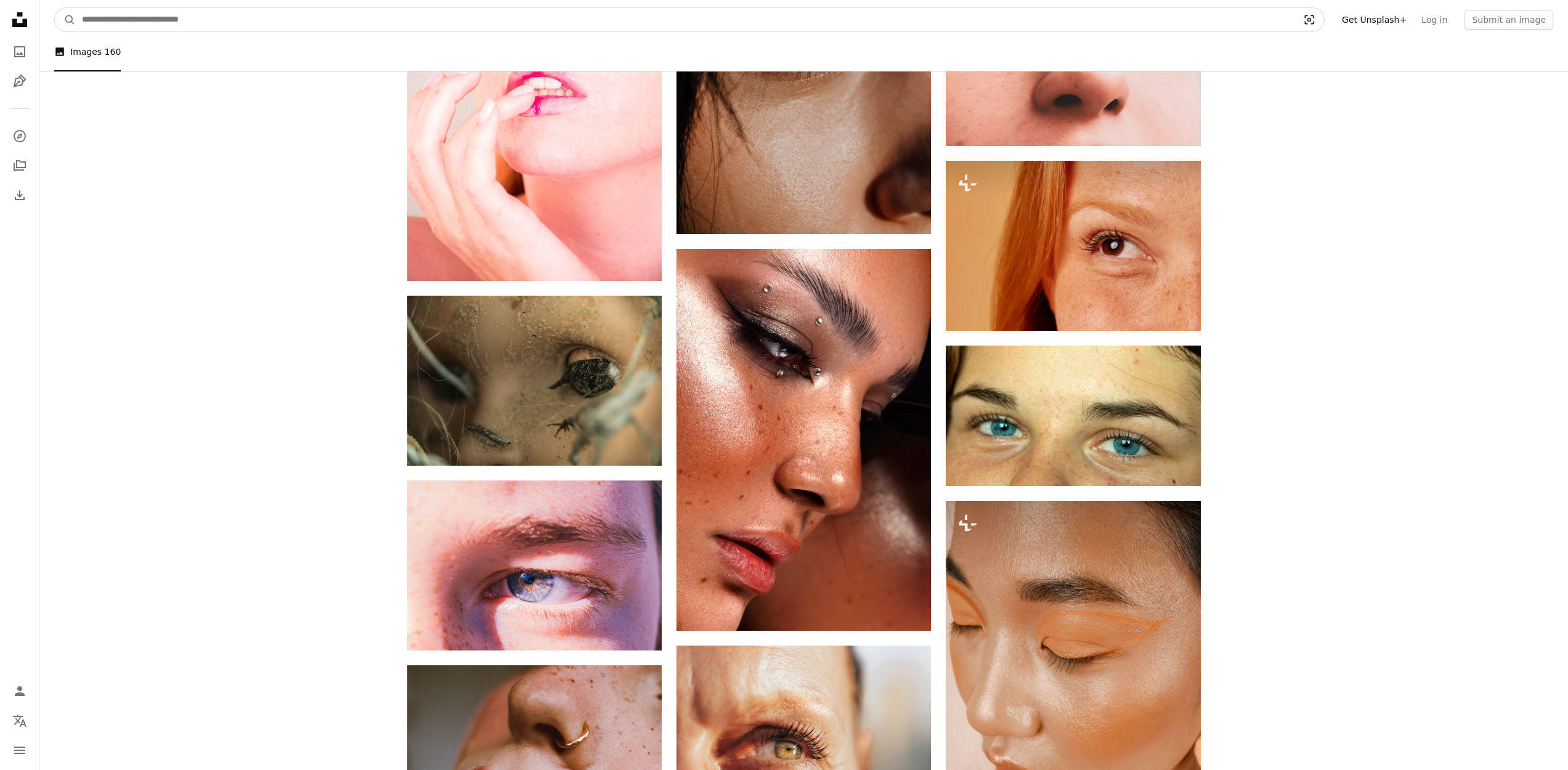
click at [1319, 19] on icon "Visual search" at bounding box center [1309, 20] width 30 height 12
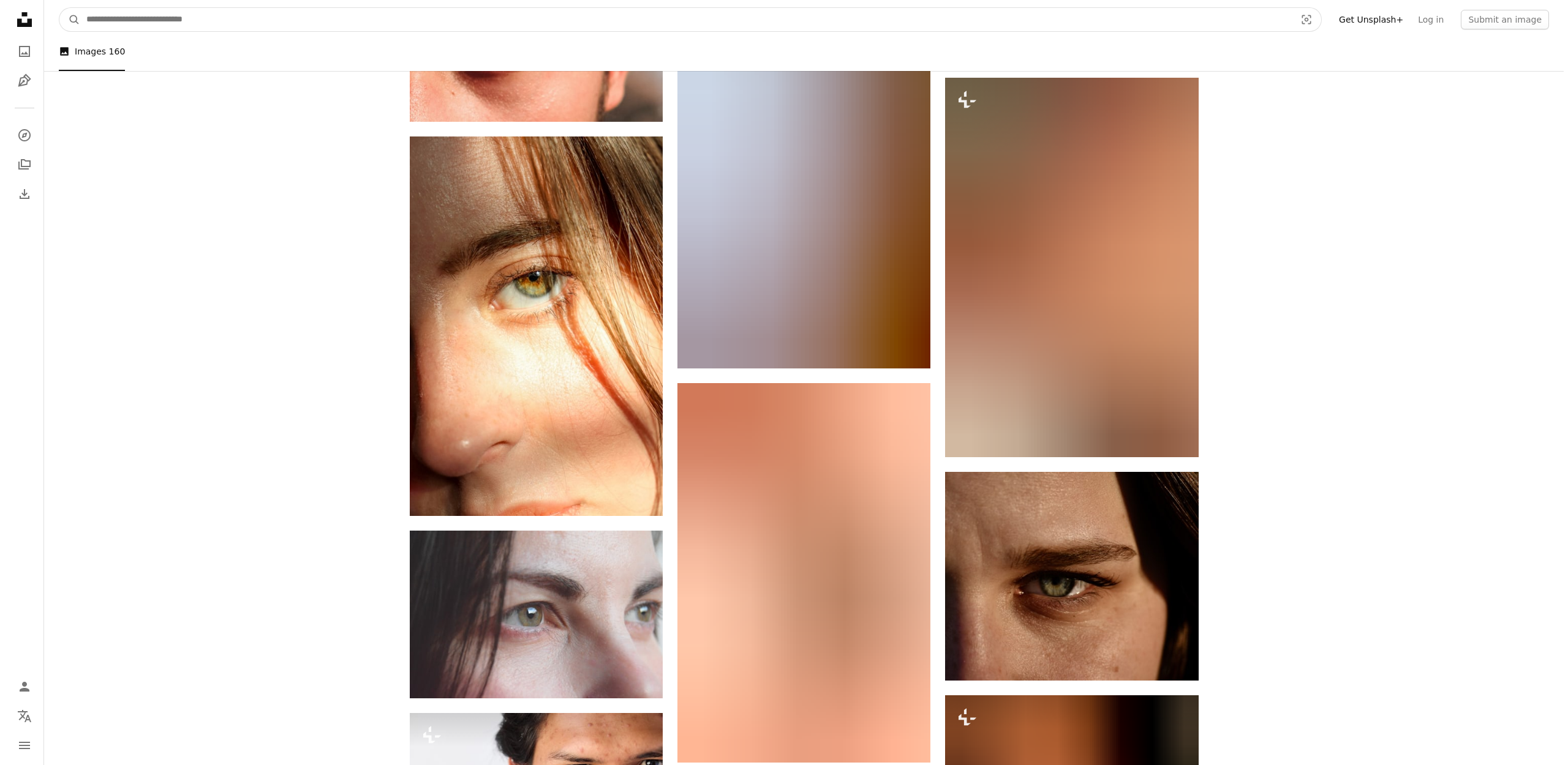
scroll to position [2081, 0]
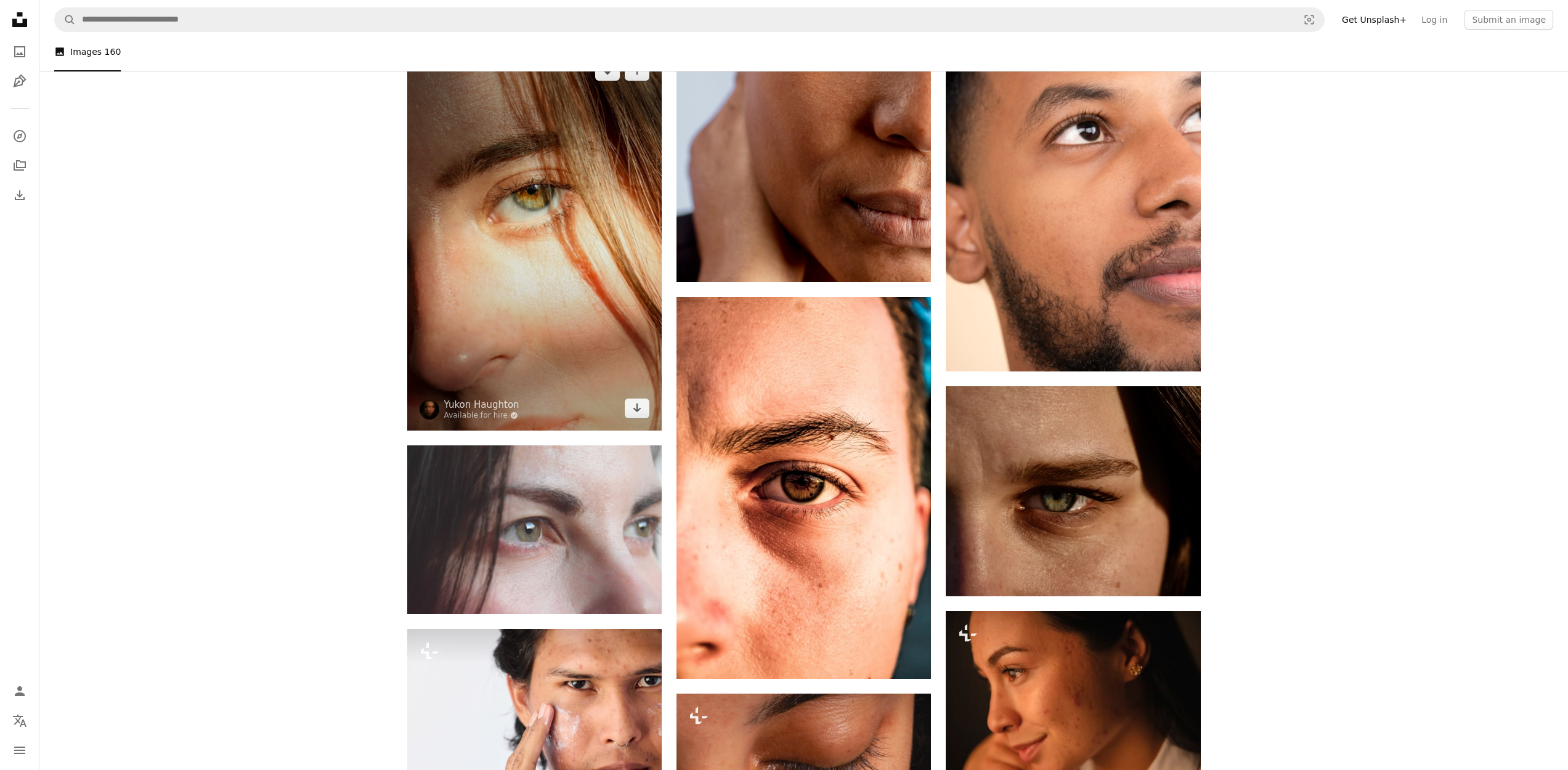
click at [493, 306] on img at bounding box center [534, 239] width 254 height 382
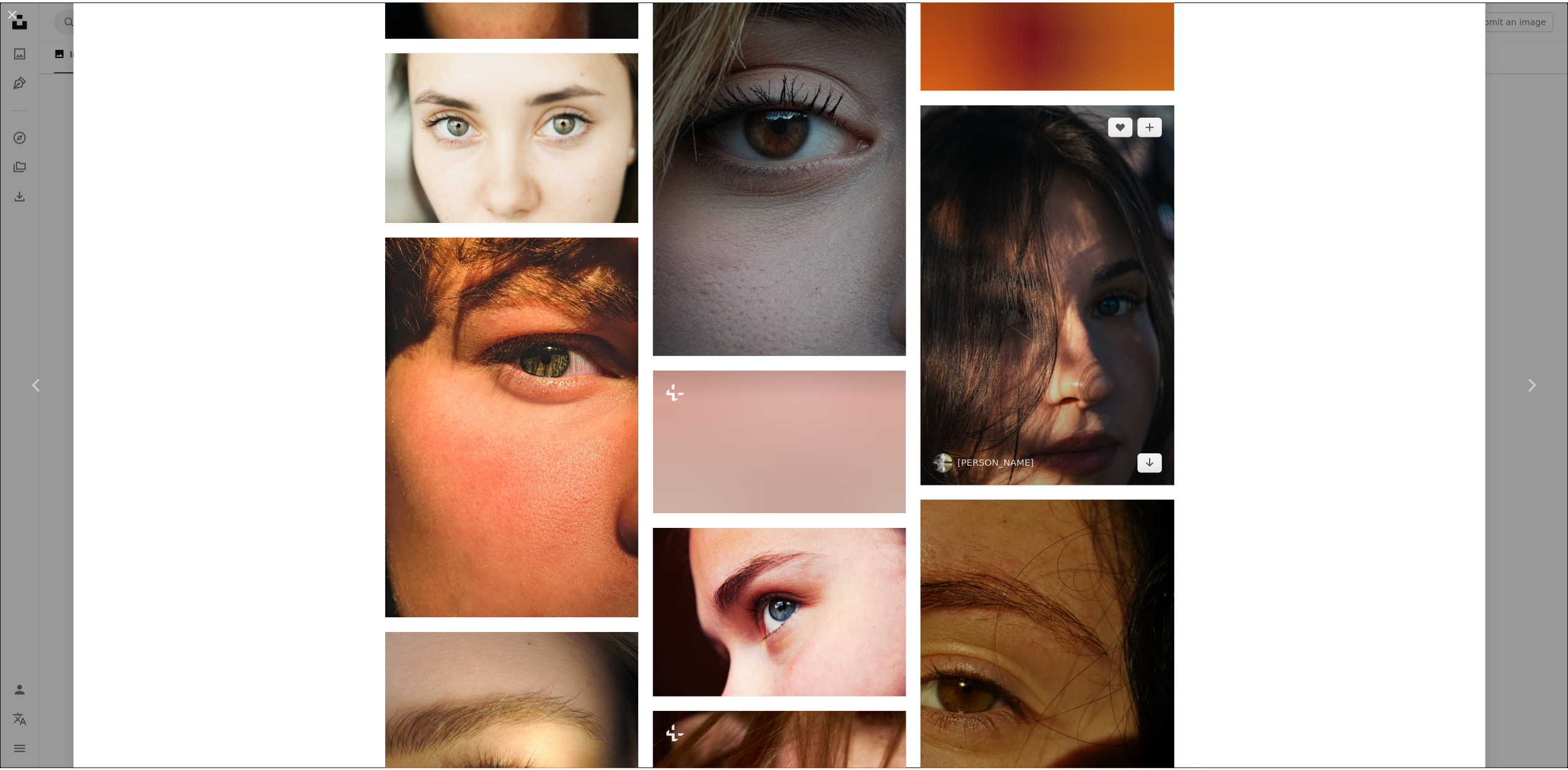
scroll to position [2589, 0]
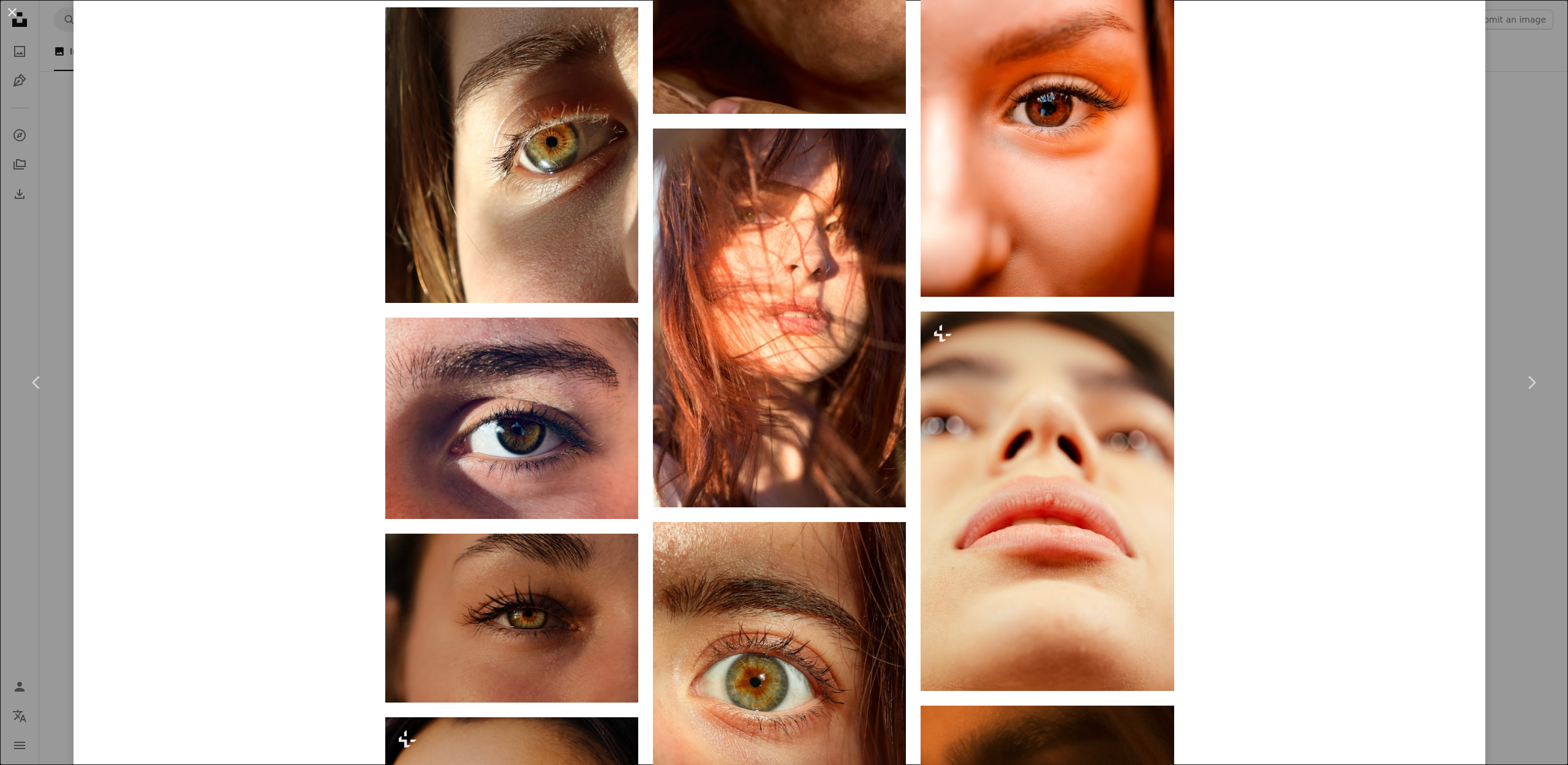
click at [1516, 521] on div "An X shape Chevron left Chevron right Yukon [PERSON_NAME] Available for hire A …" at bounding box center [784, 382] width 1568 height 765
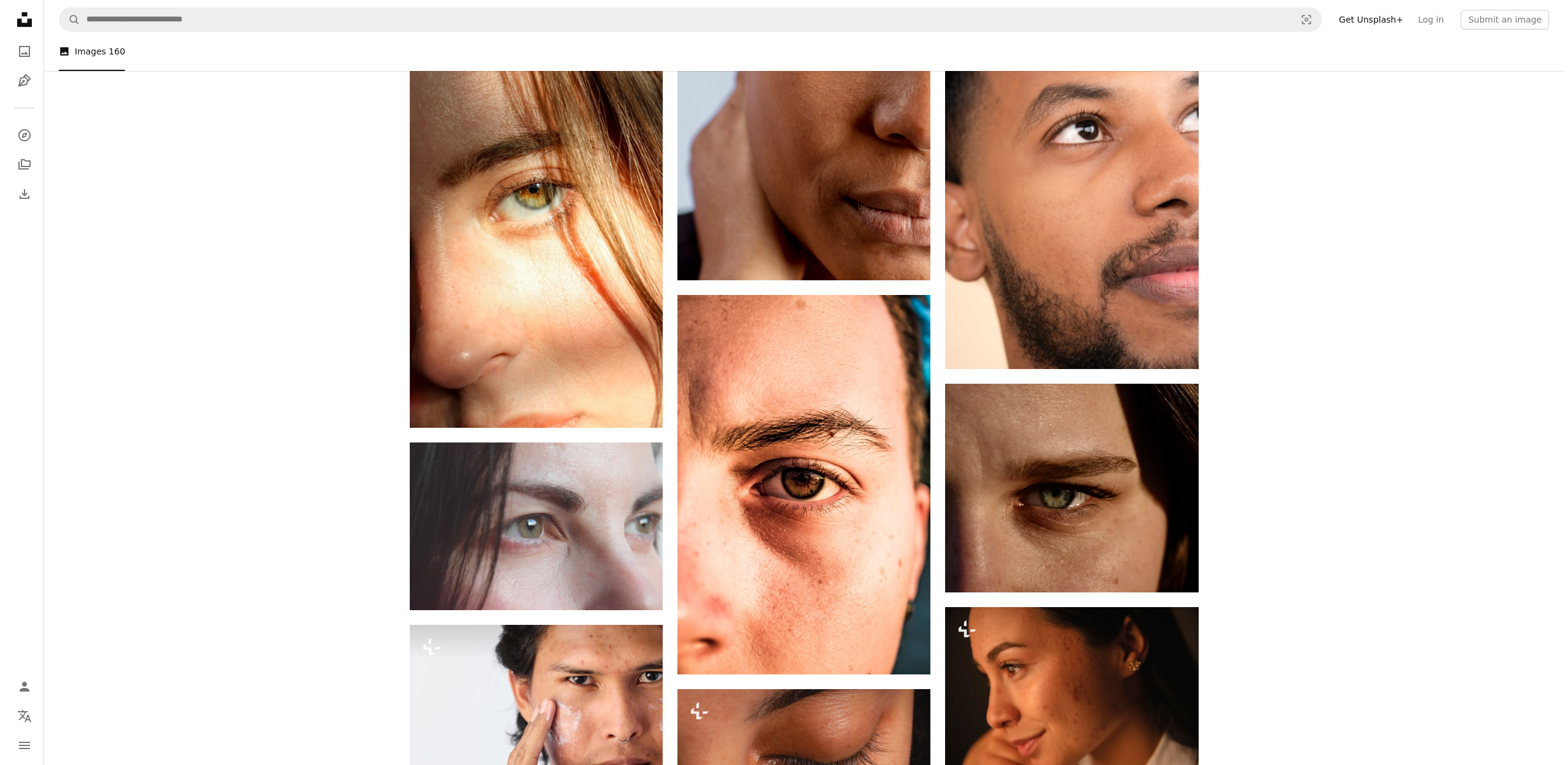
scroll to position [2492, 0]
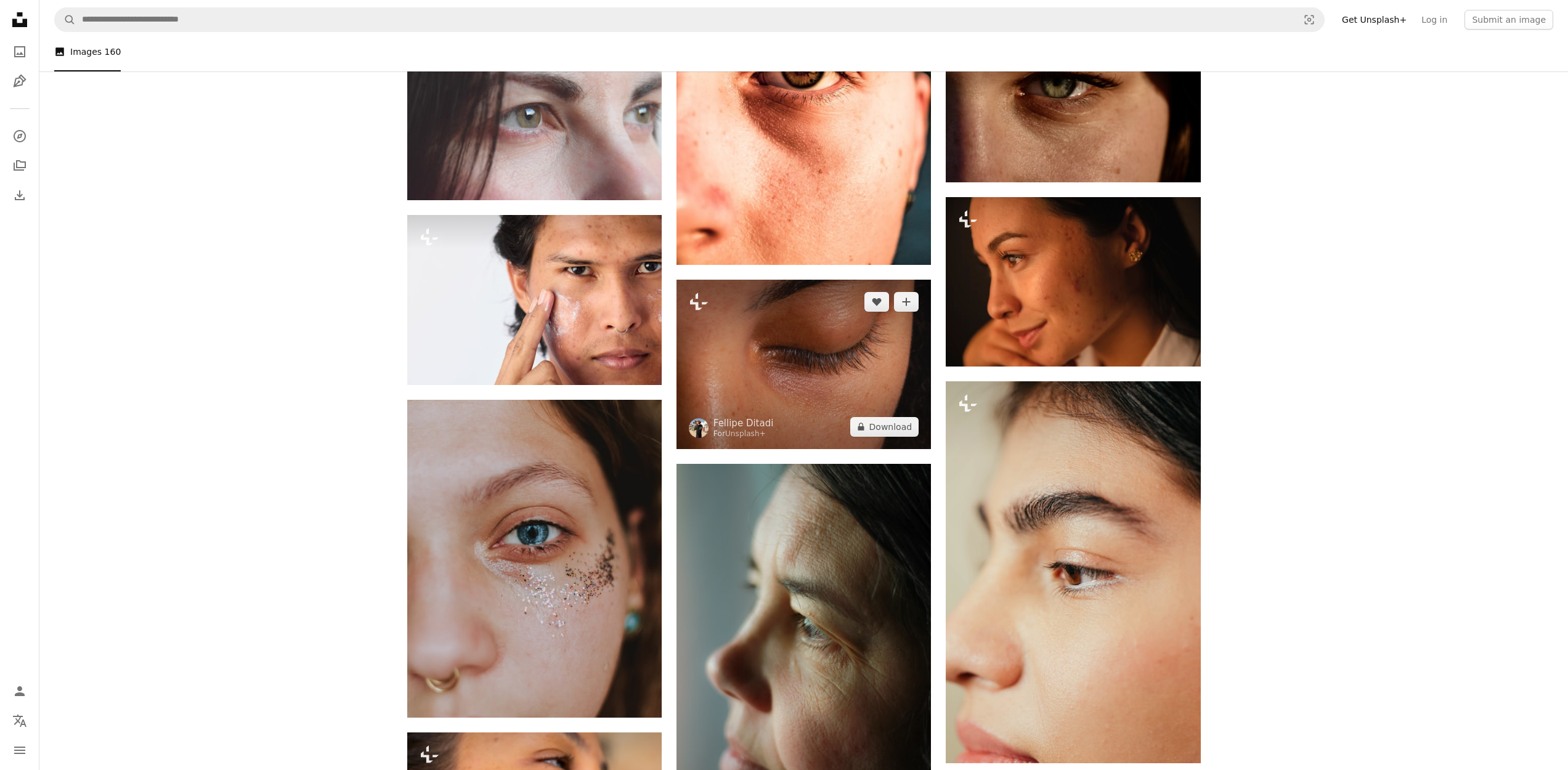
click at [887, 393] on img at bounding box center [803, 364] width 254 height 170
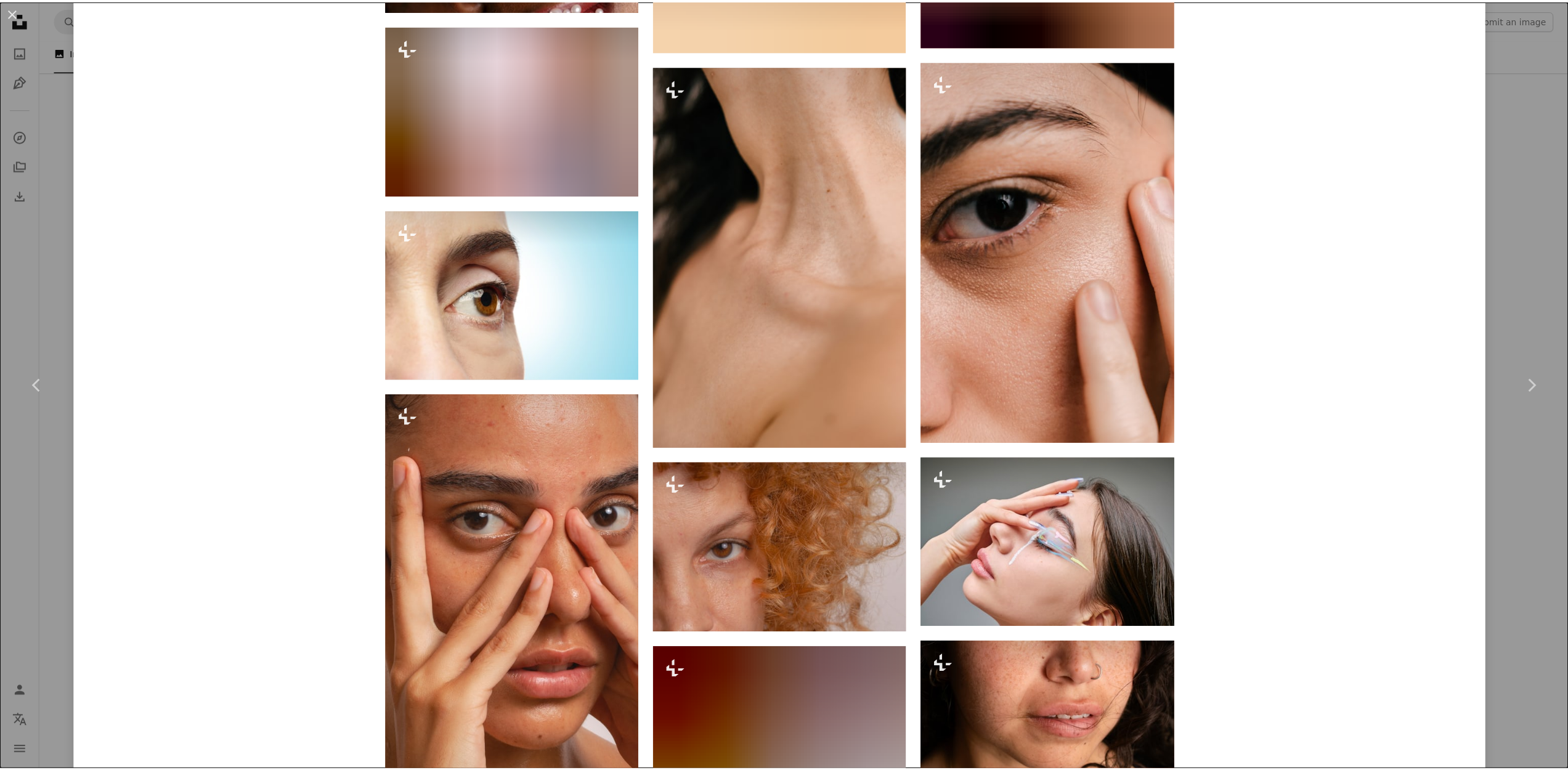
scroll to position [5656, 0]
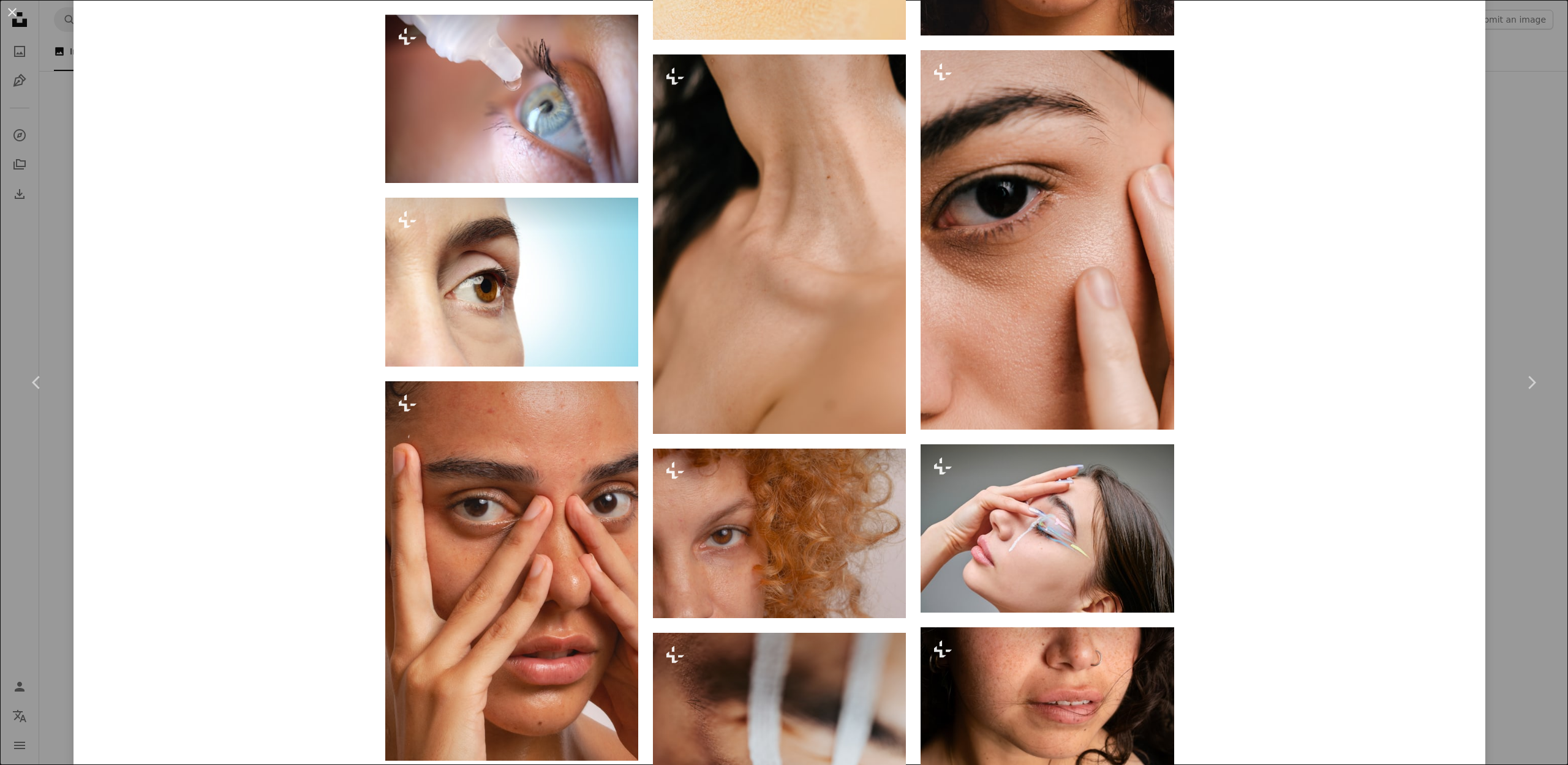
click at [1523, 529] on div "An X shape Chevron left Chevron right [PERSON_NAME] For Unsplash+ A heart A plu…" at bounding box center [784, 382] width 1568 height 765
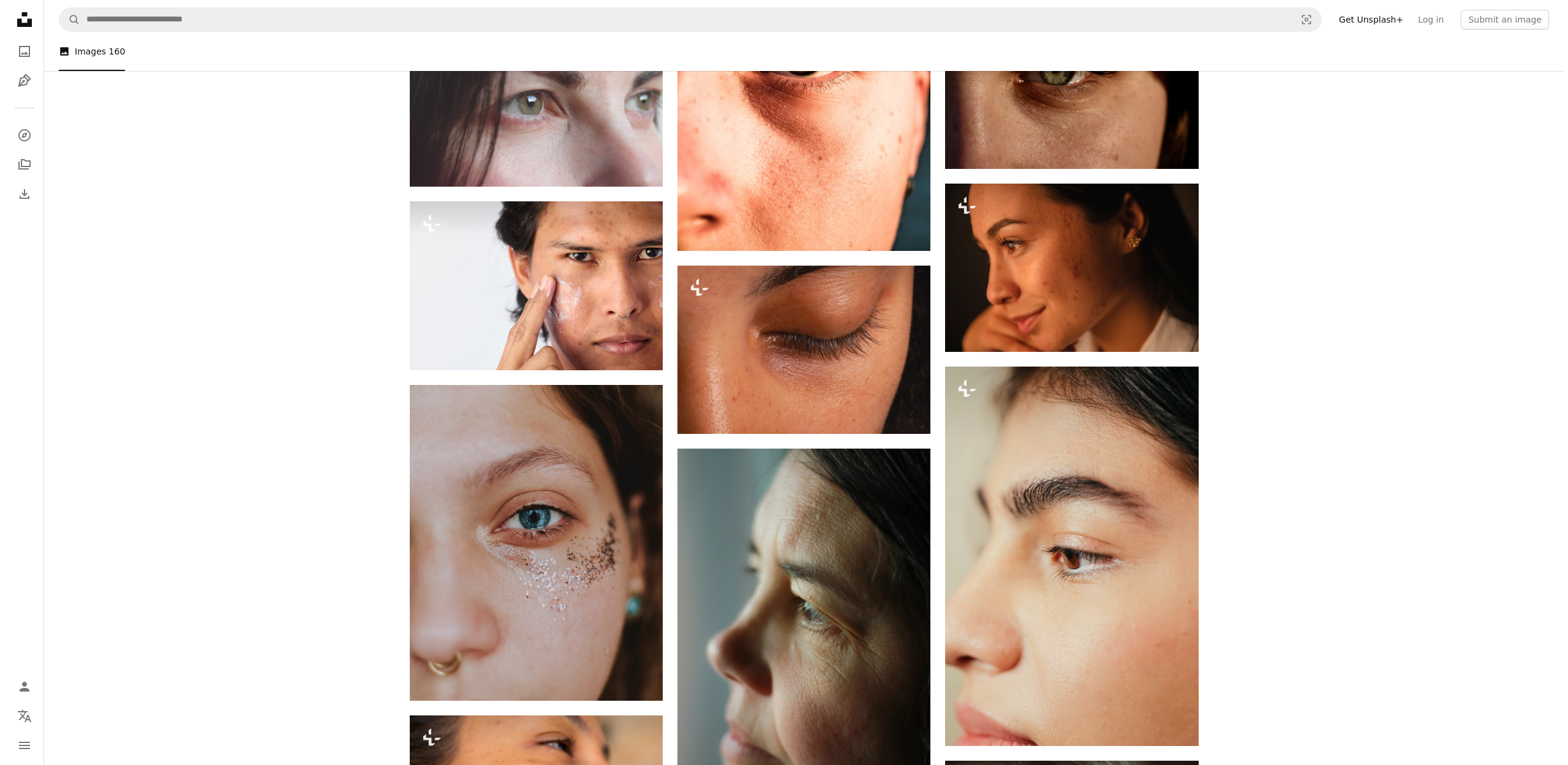
scroll to position [2878, 0]
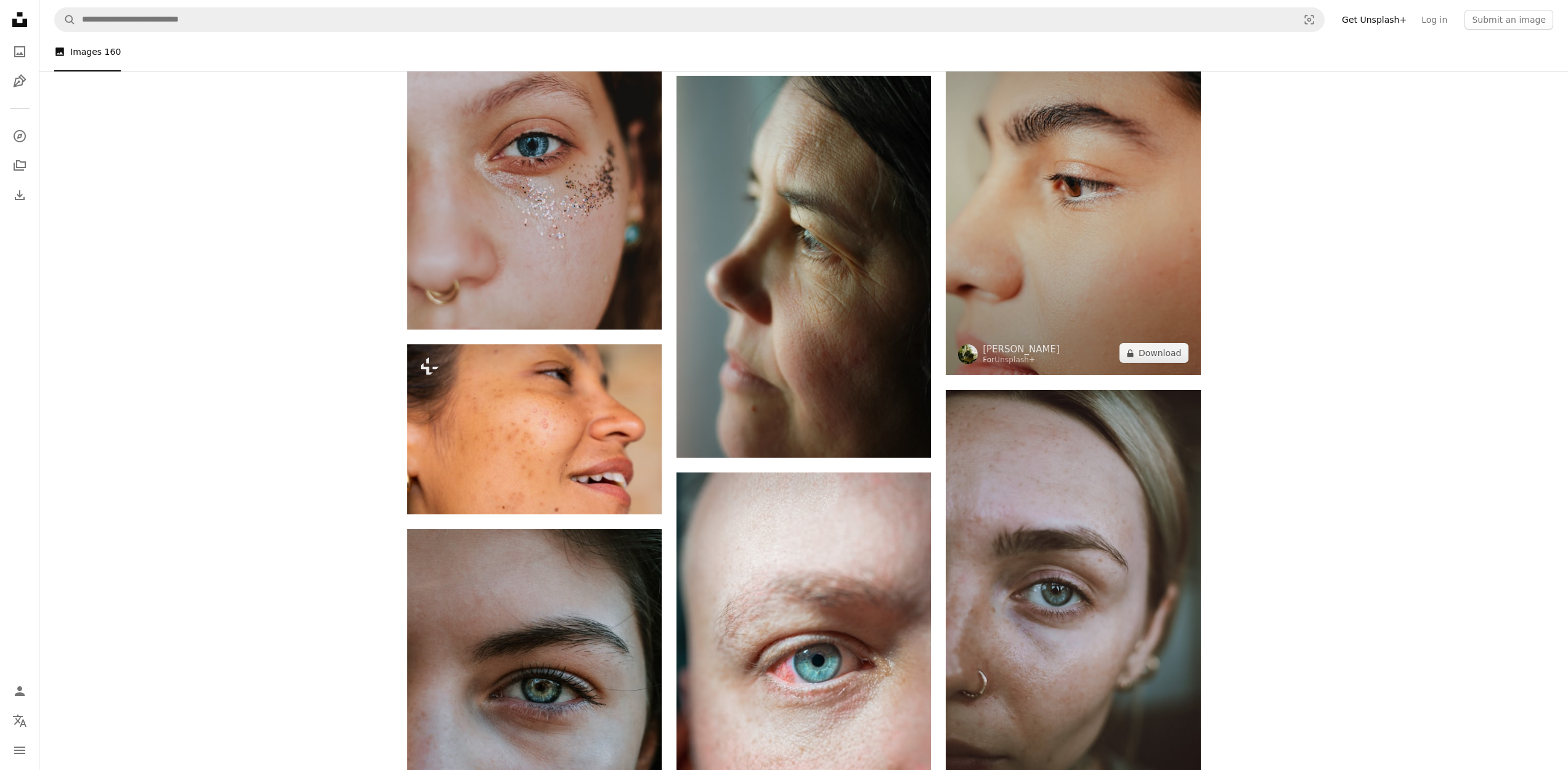
click at [1094, 320] on img at bounding box center [1073, 184] width 254 height 382
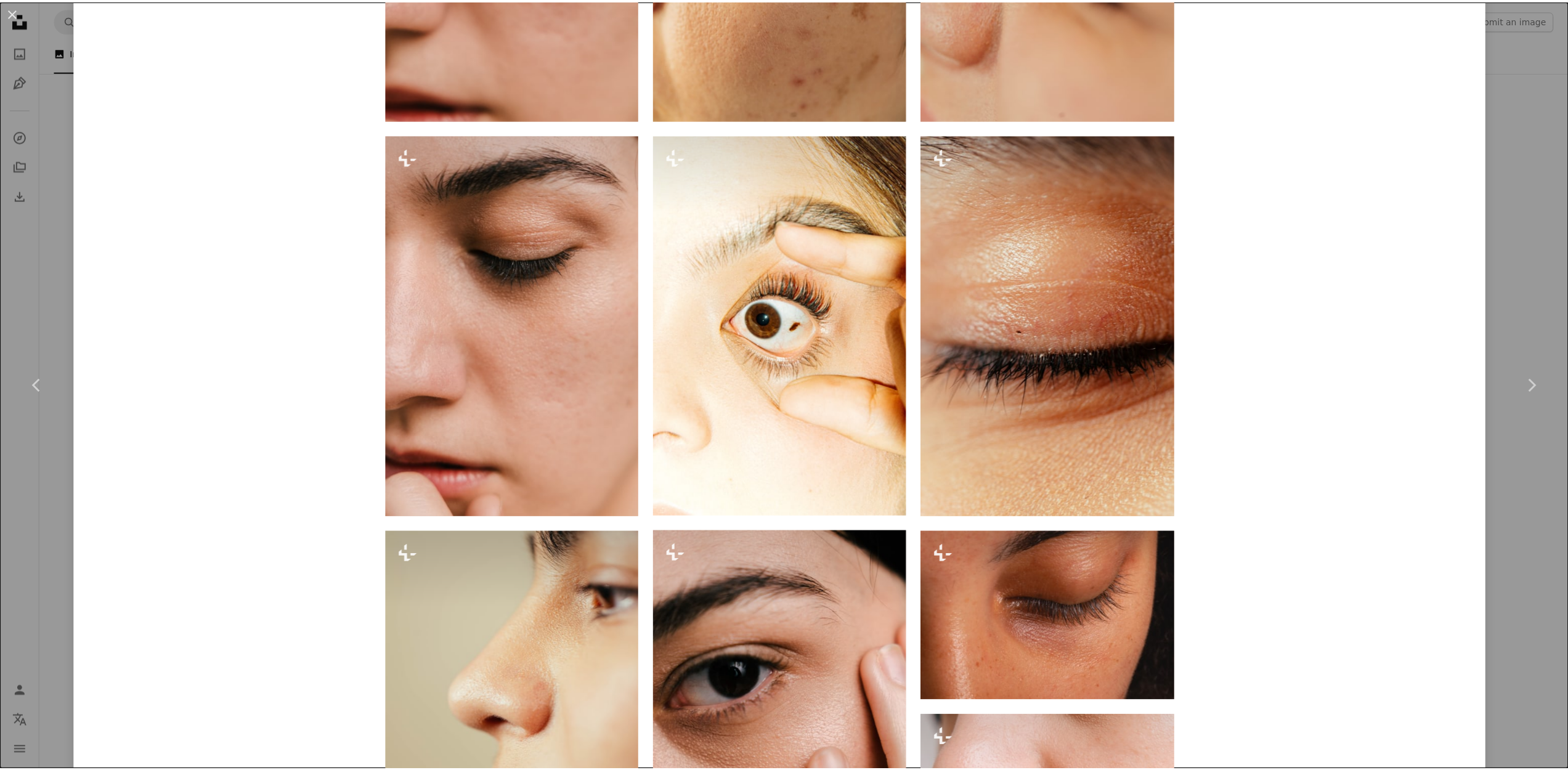
scroll to position [2612, 0]
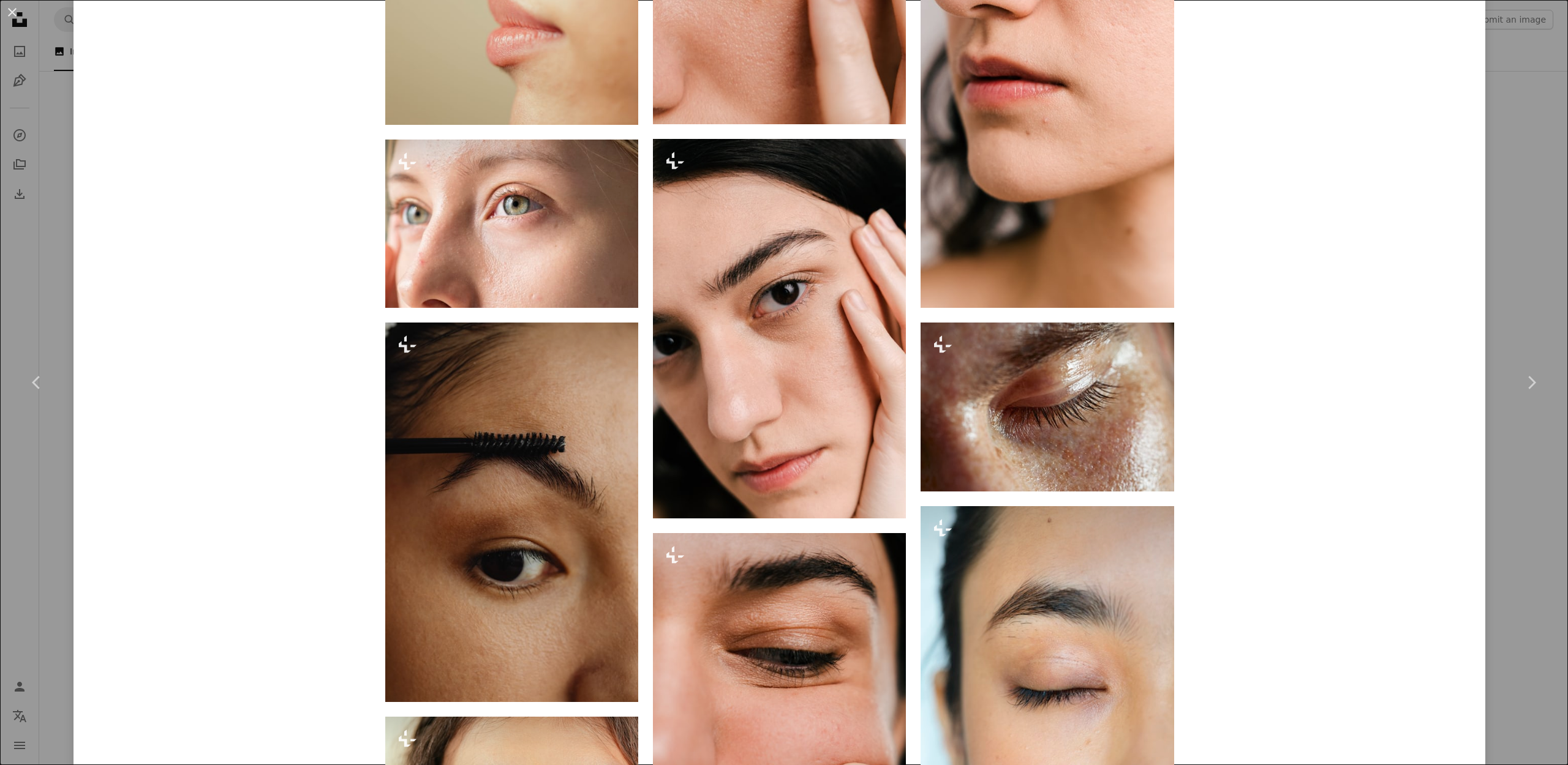
click at [1516, 496] on div "An X shape Chevron left Chevron right [PERSON_NAME] For Unsplash+ A heart A plu…" at bounding box center [784, 382] width 1568 height 765
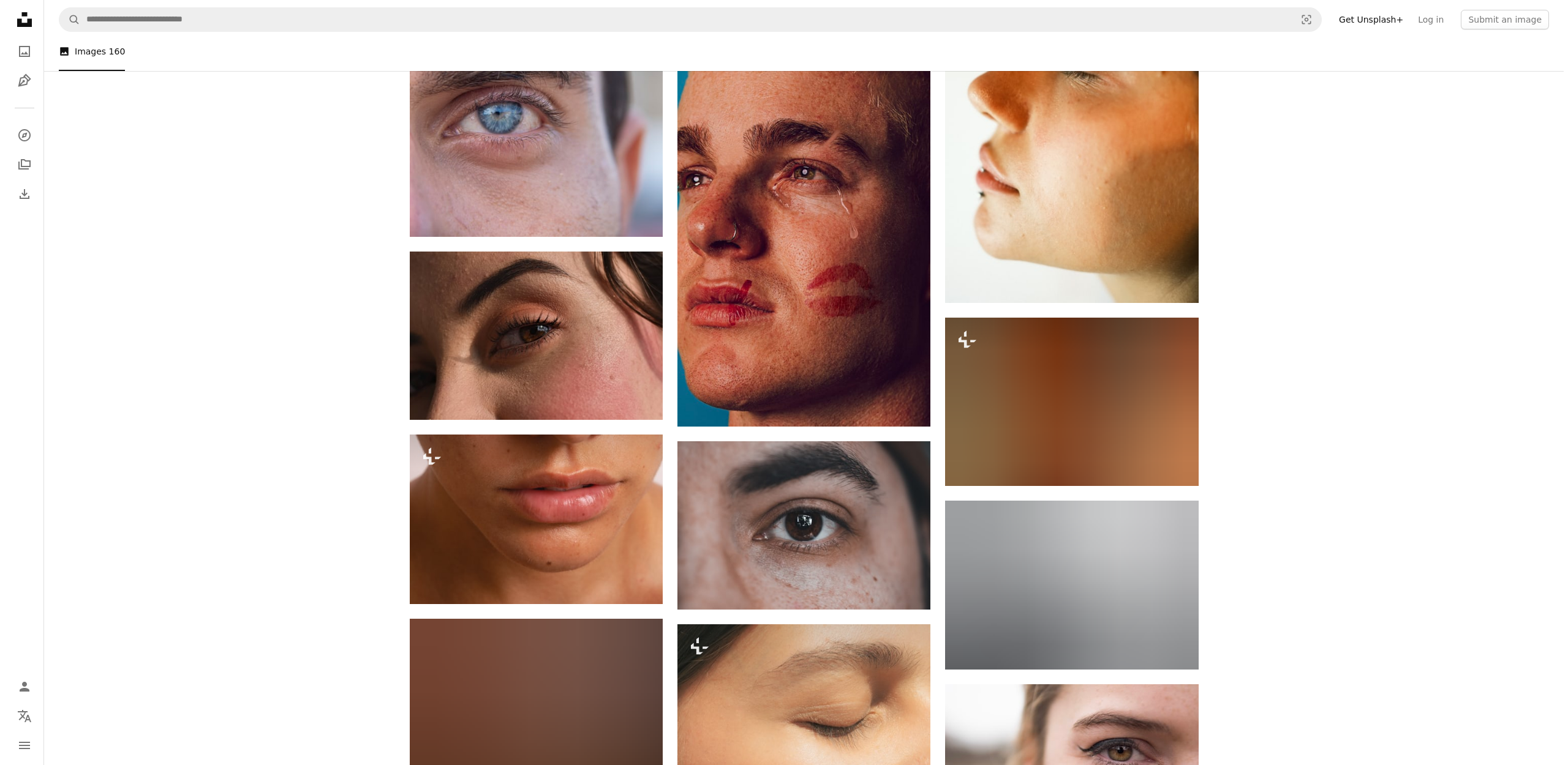
scroll to position [5243, 0]
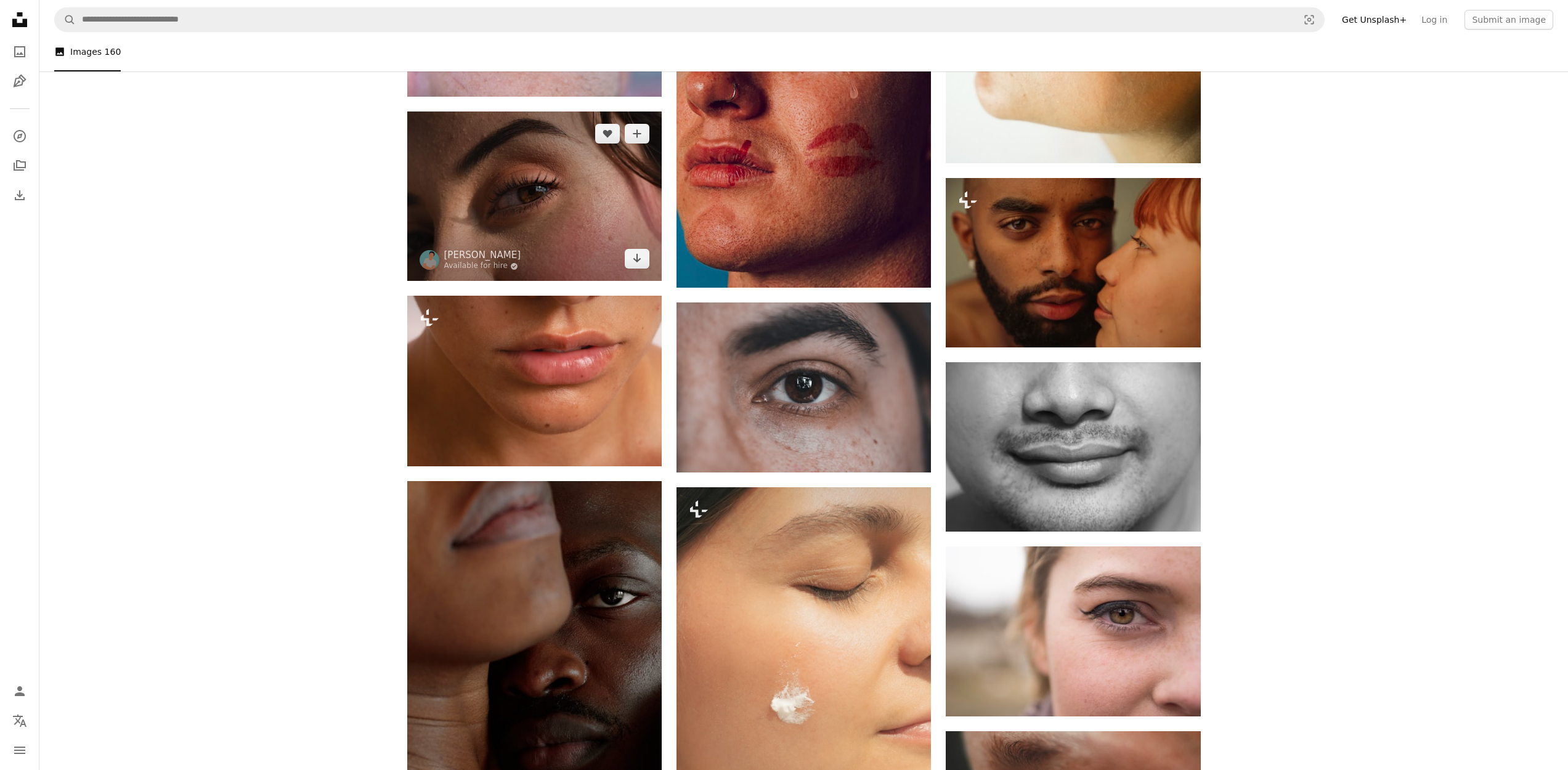
click at [523, 190] on img at bounding box center [534, 197] width 254 height 170
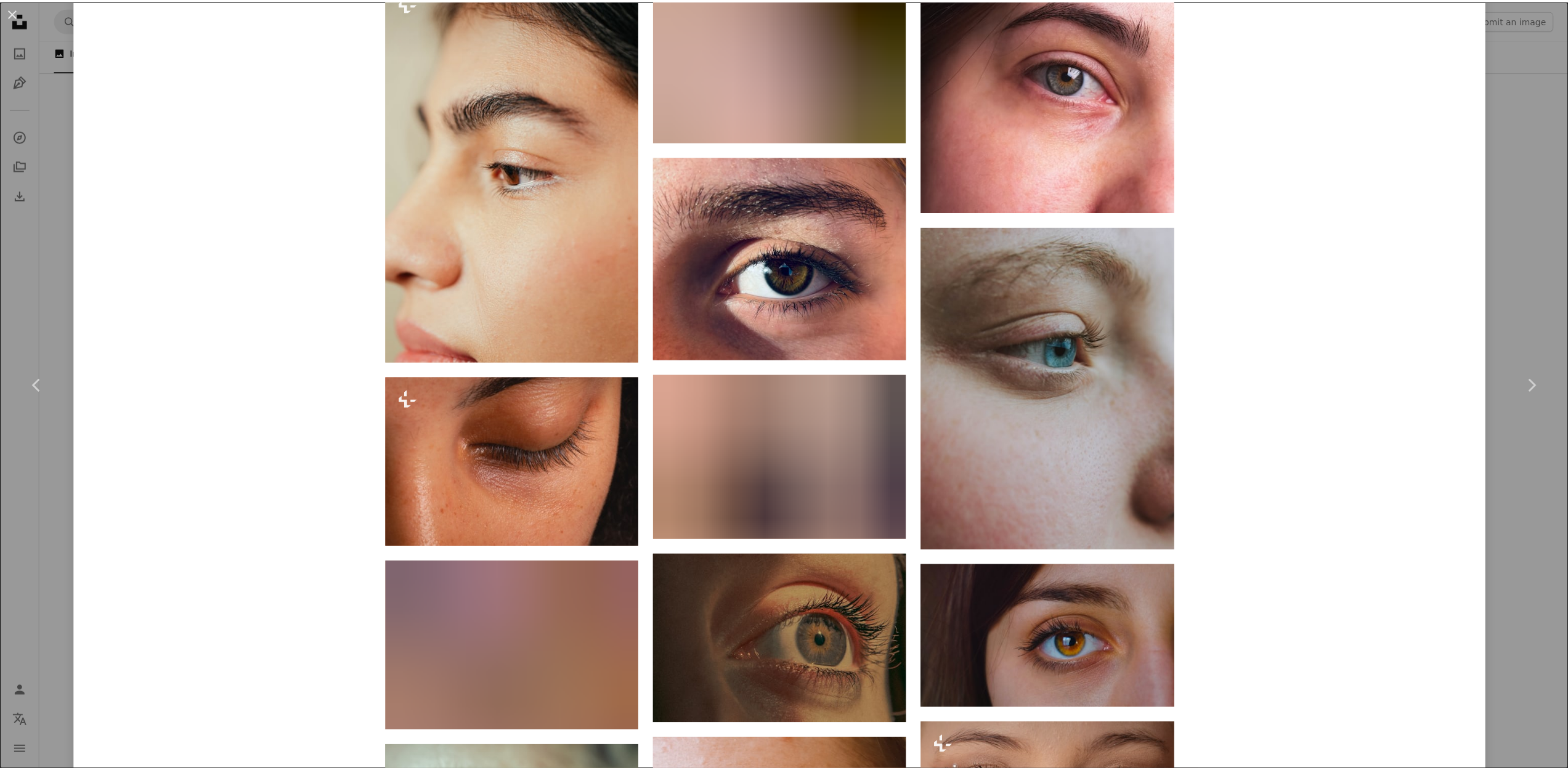
scroll to position [3212, 0]
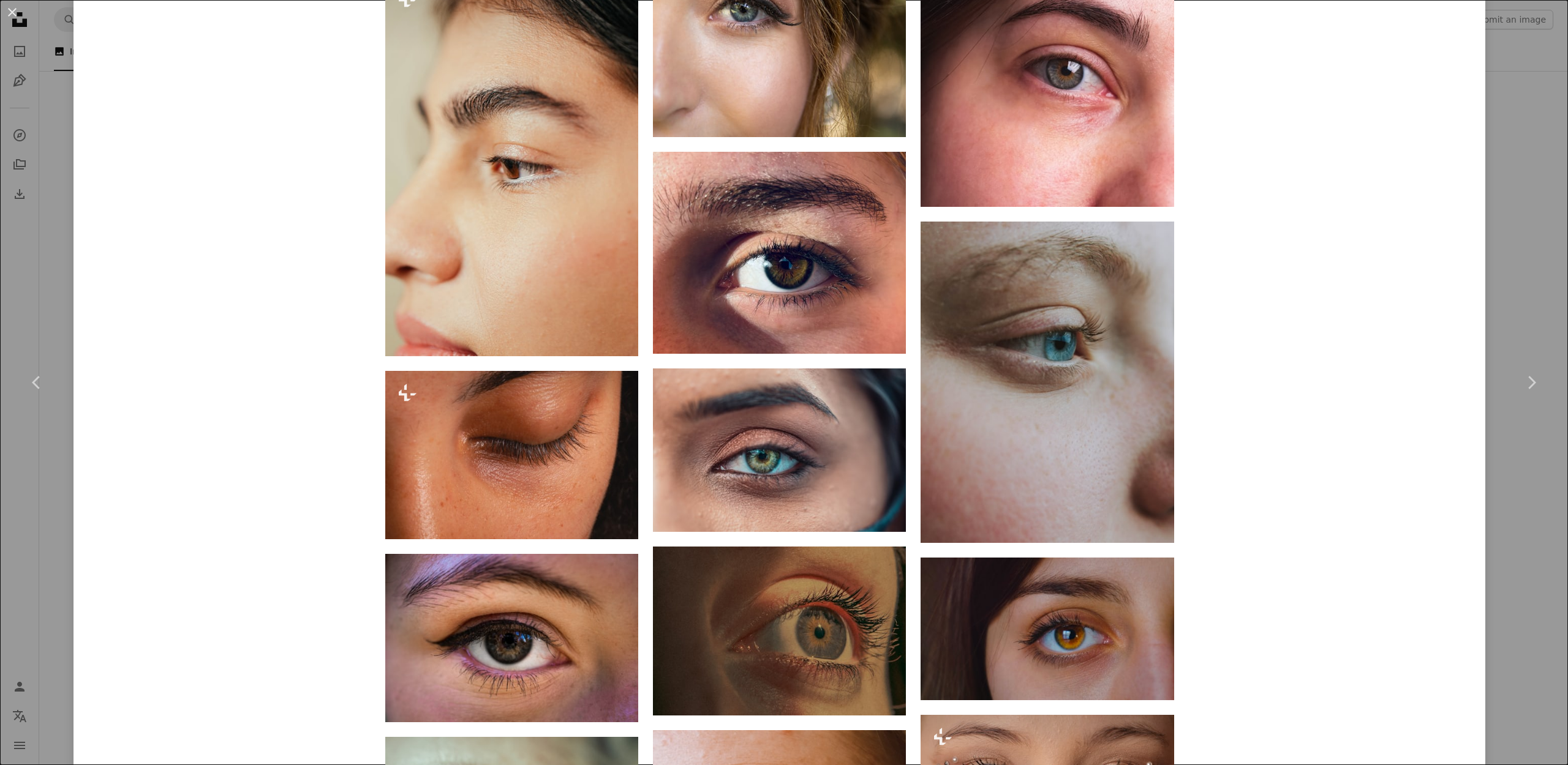
click at [1509, 487] on div "An X shape Chevron left Chevron right [PERSON_NAME] Available for hire A checkm…" at bounding box center [784, 382] width 1568 height 765
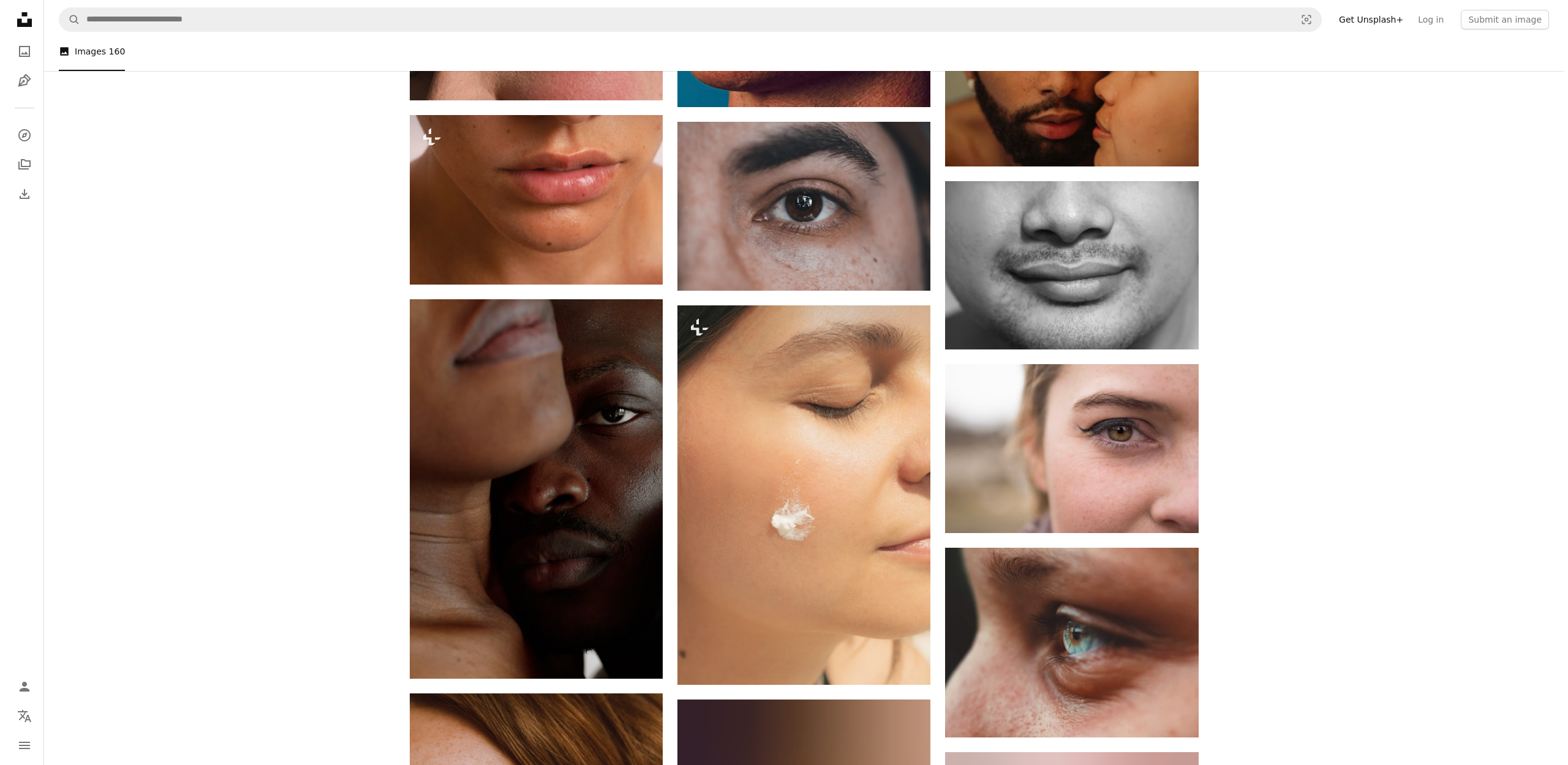
scroll to position [5502, 0]
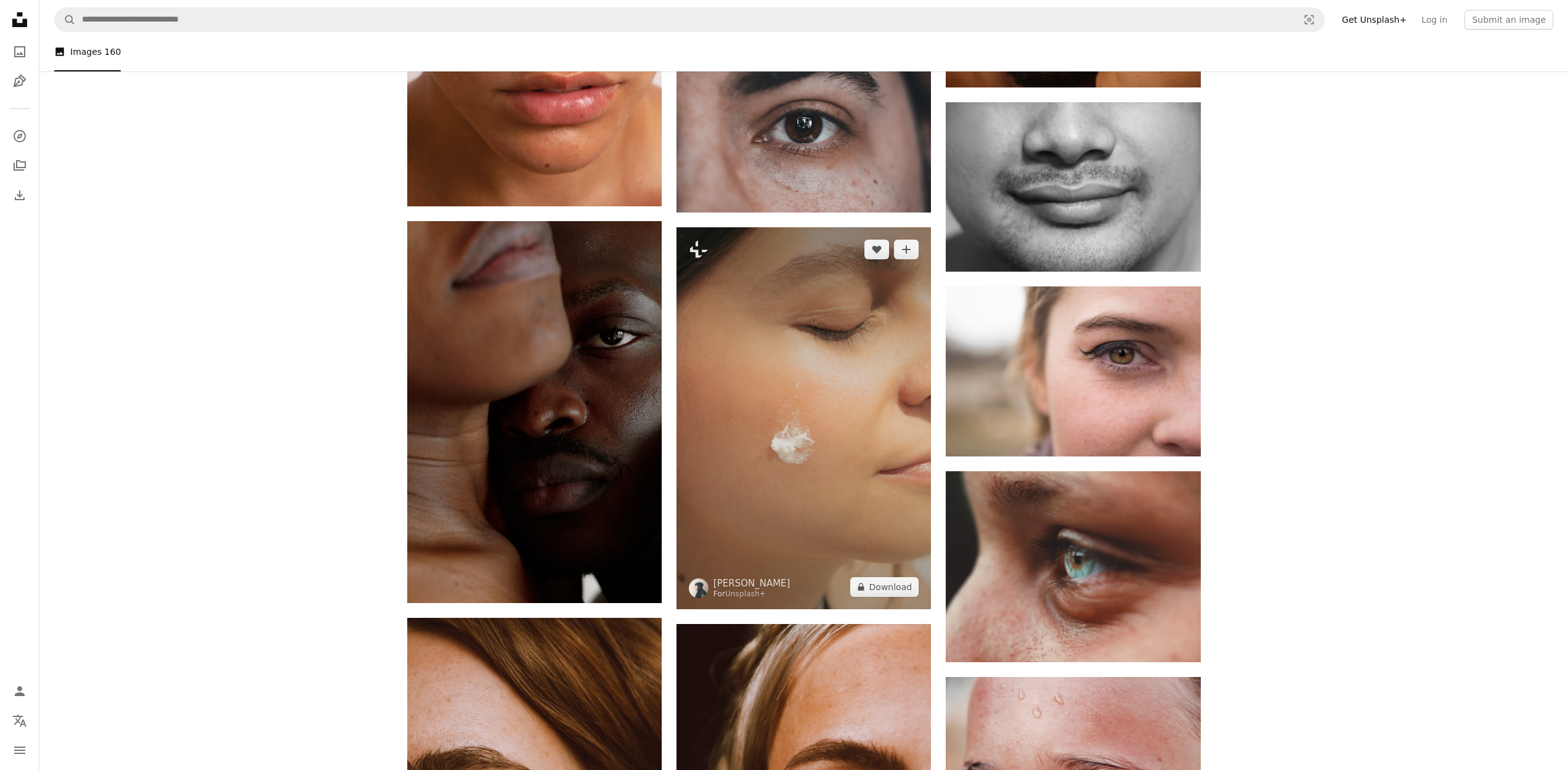
click at [809, 397] on img at bounding box center [803, 418] width 254 height 382
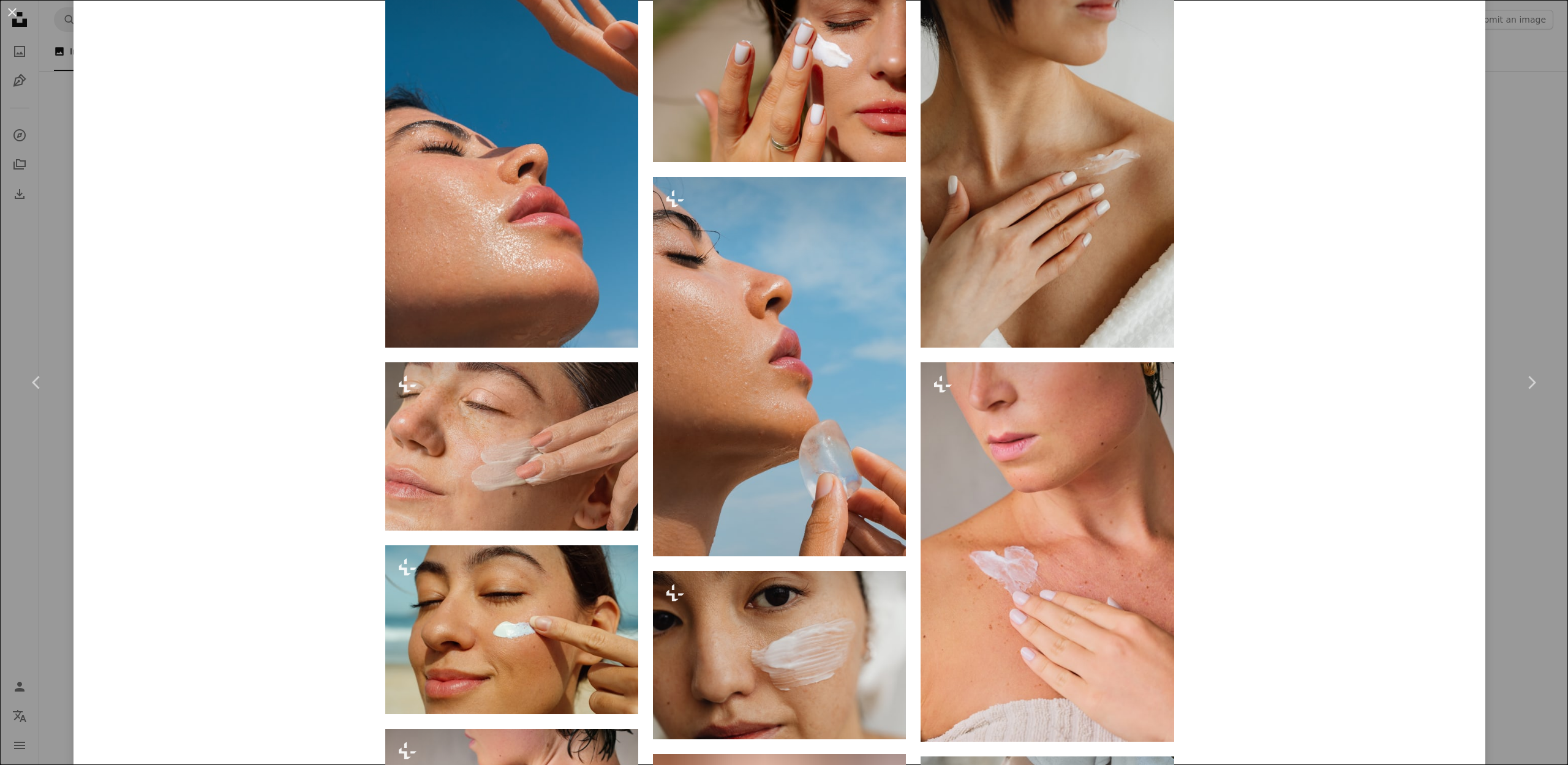
scroll to position [762, 0]
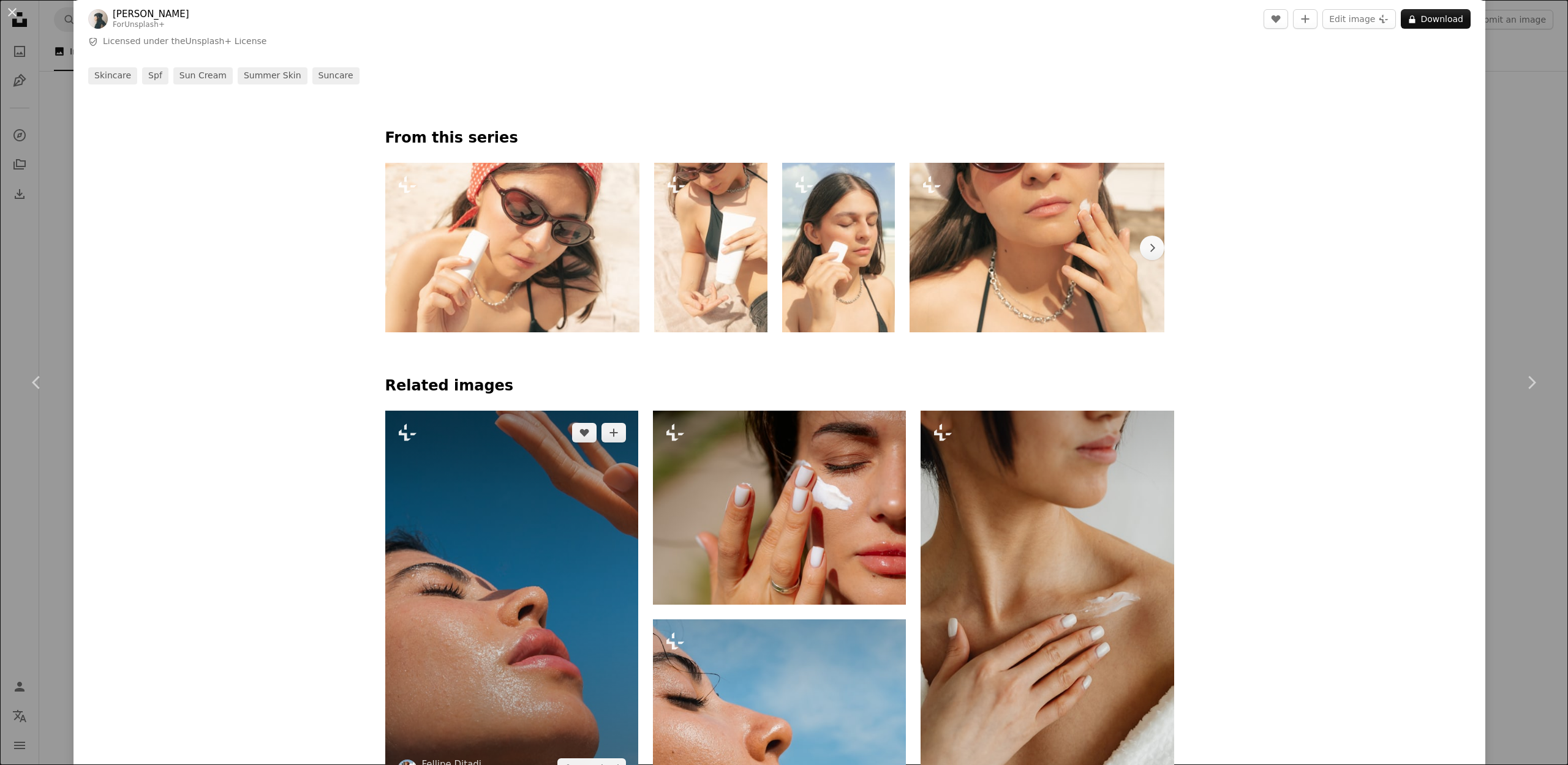
click at [529, 516] on img at bounding box center [511, 600] width 253 height 380
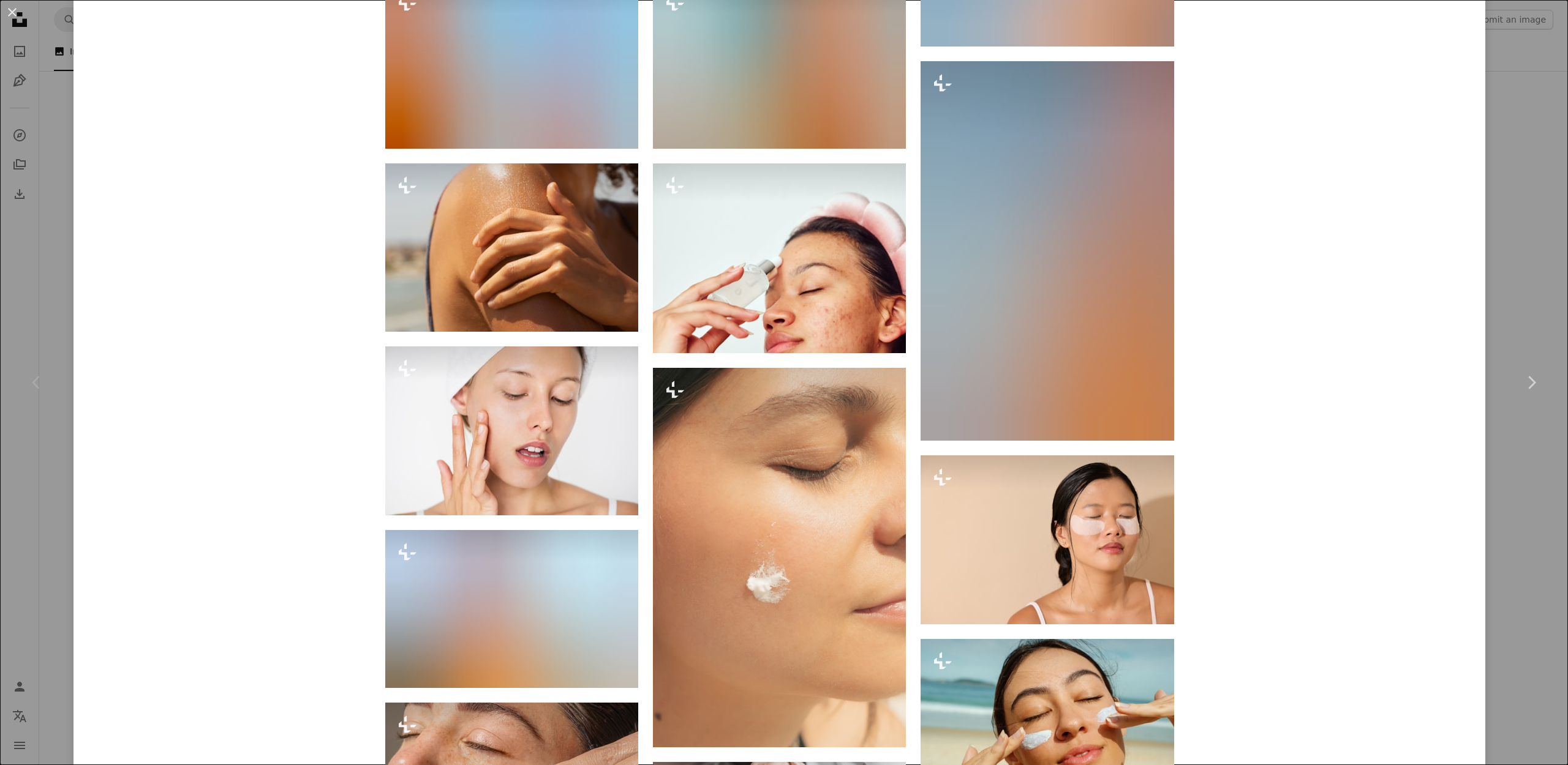
scroll to position [3195, 0]
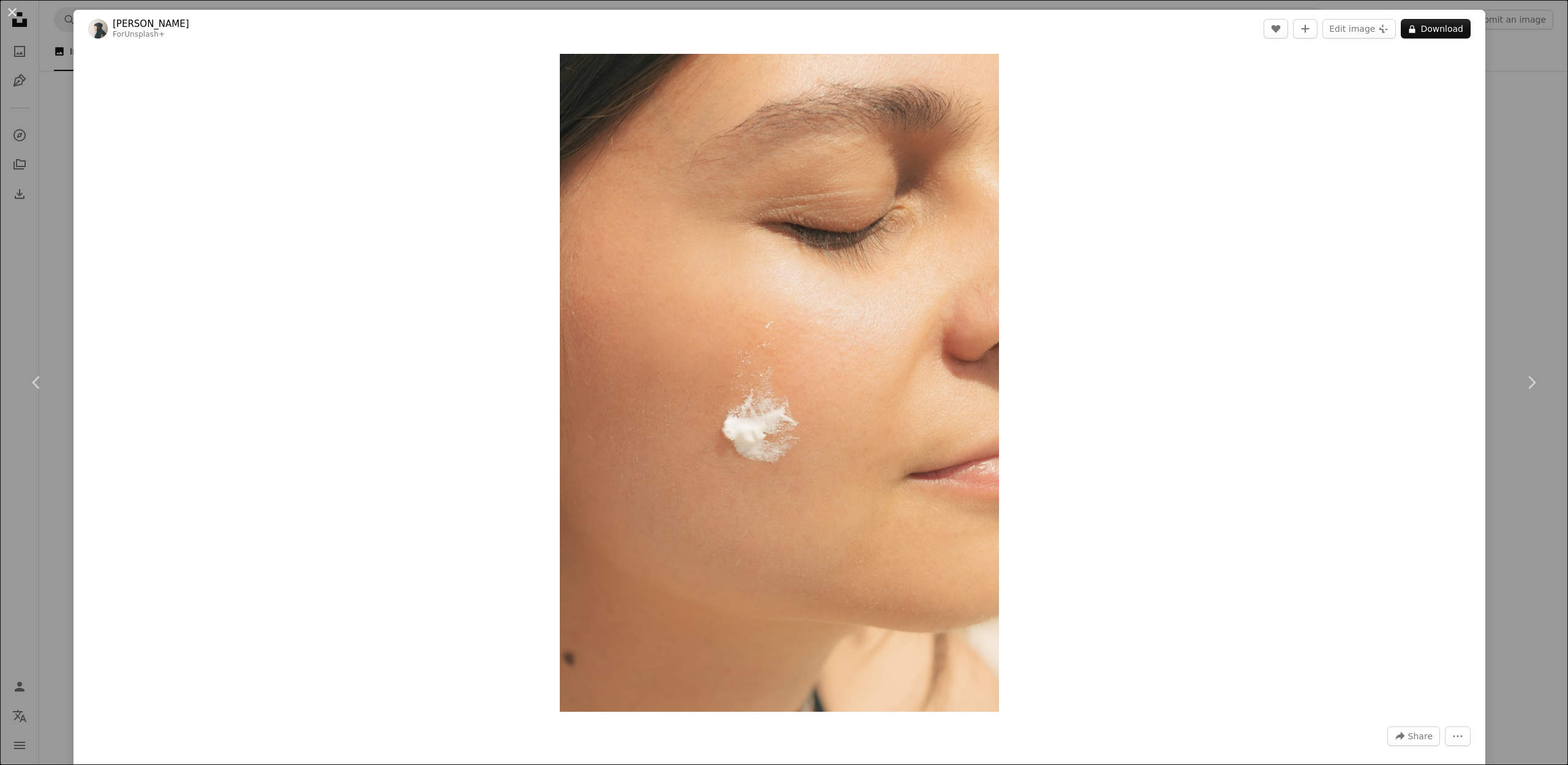
scroll to position [585, 0]
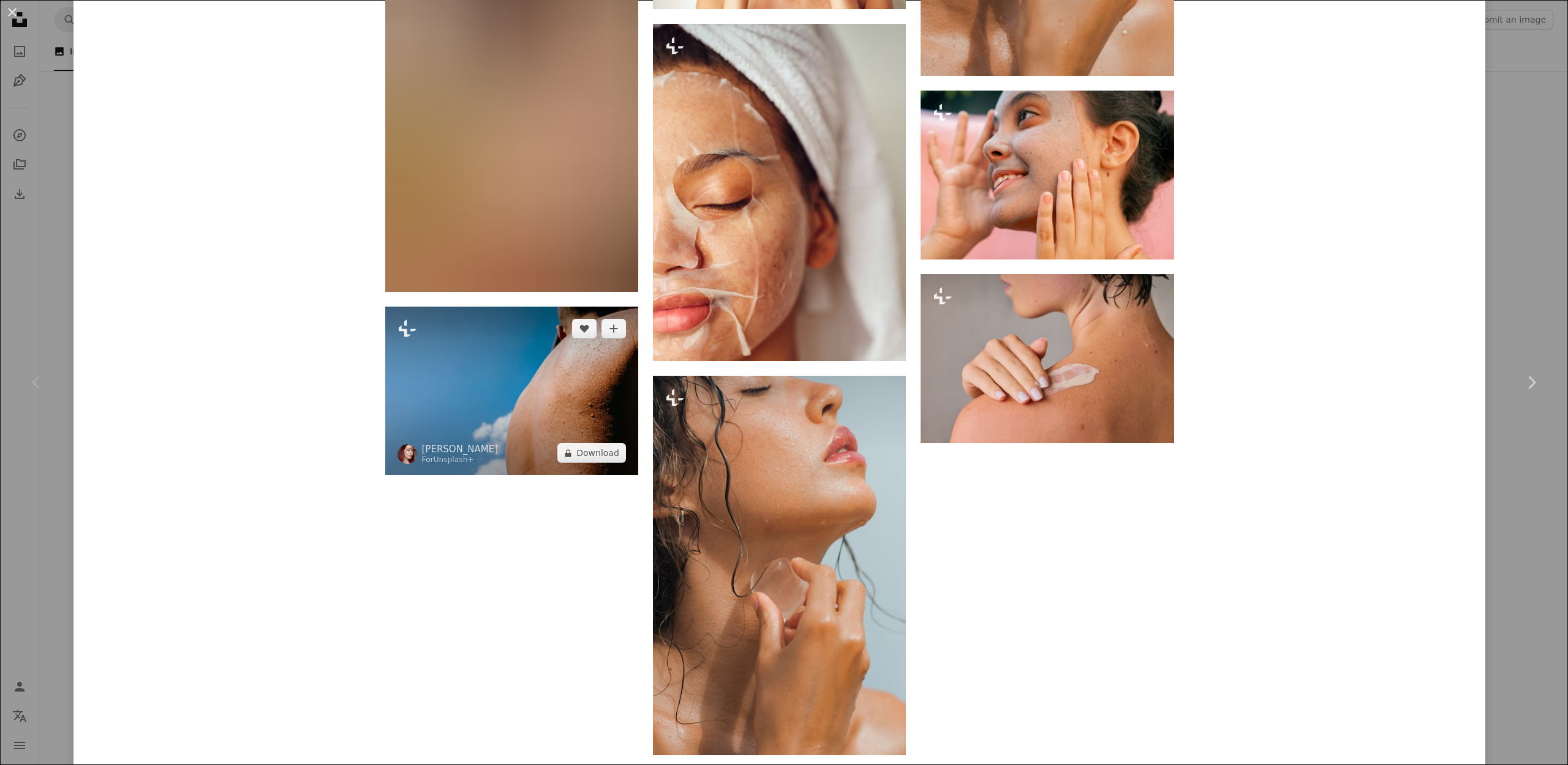
scroll to position [4152, 0]
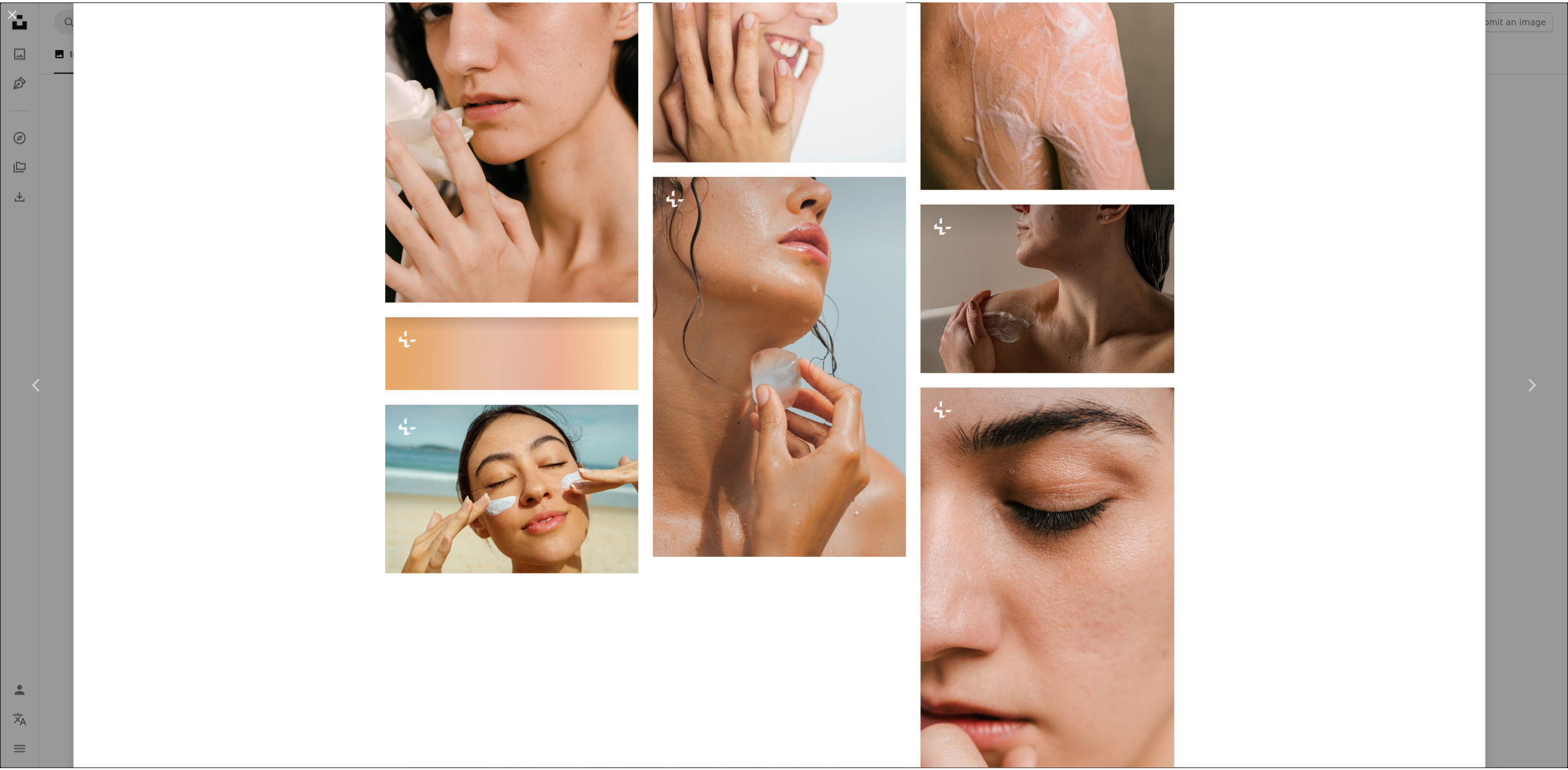
scroll to position [18421, 0]
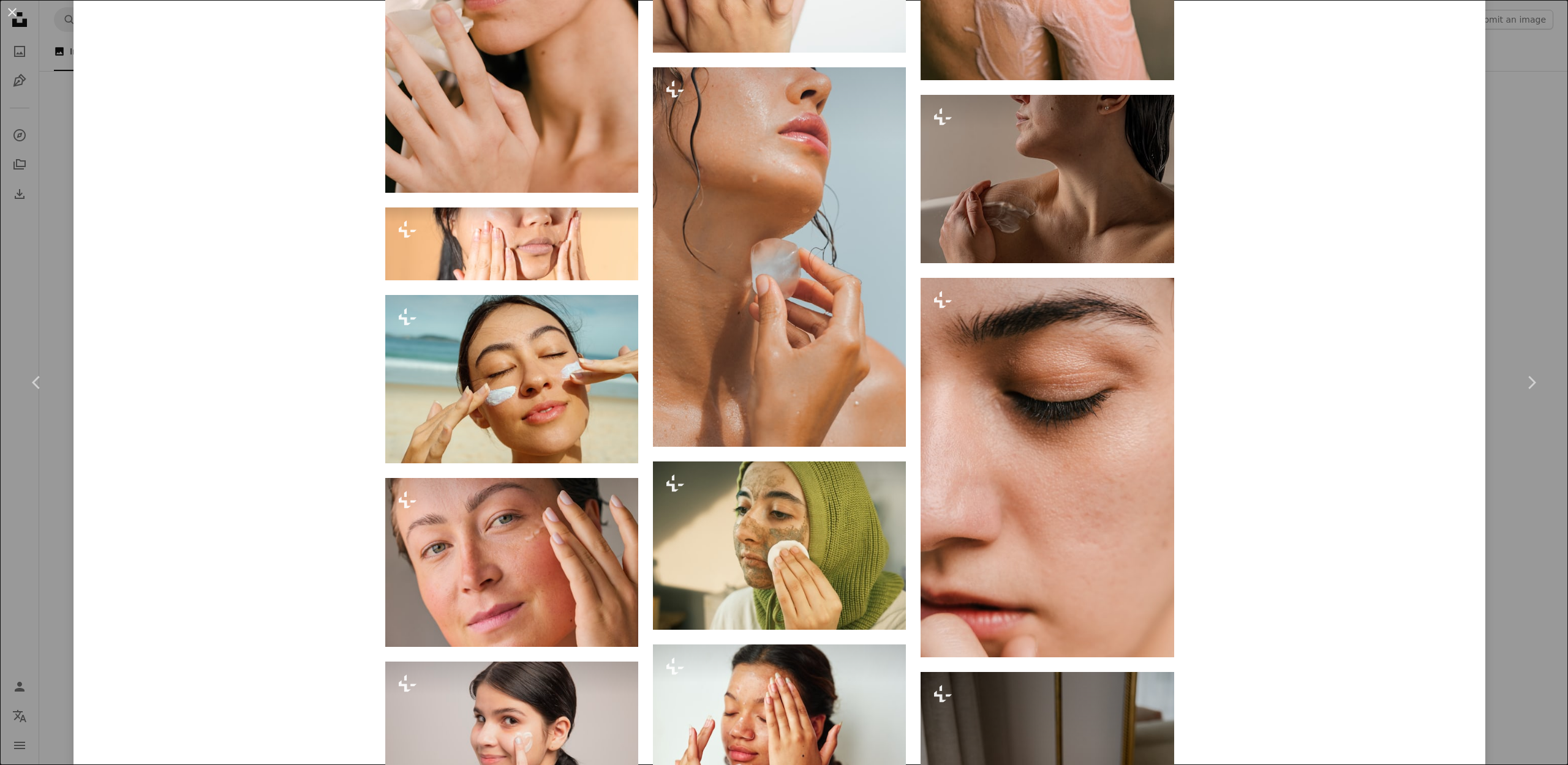
click at [1533, 104] on div "An X shape Chevron left Chevron right [PERSON_NAME] For Unsplash+ A heart A plu…" at bounding box center [784, 382] width 1568 height 765
